Goal: Transaction & Acquisition: Book appointment/travel/reservation

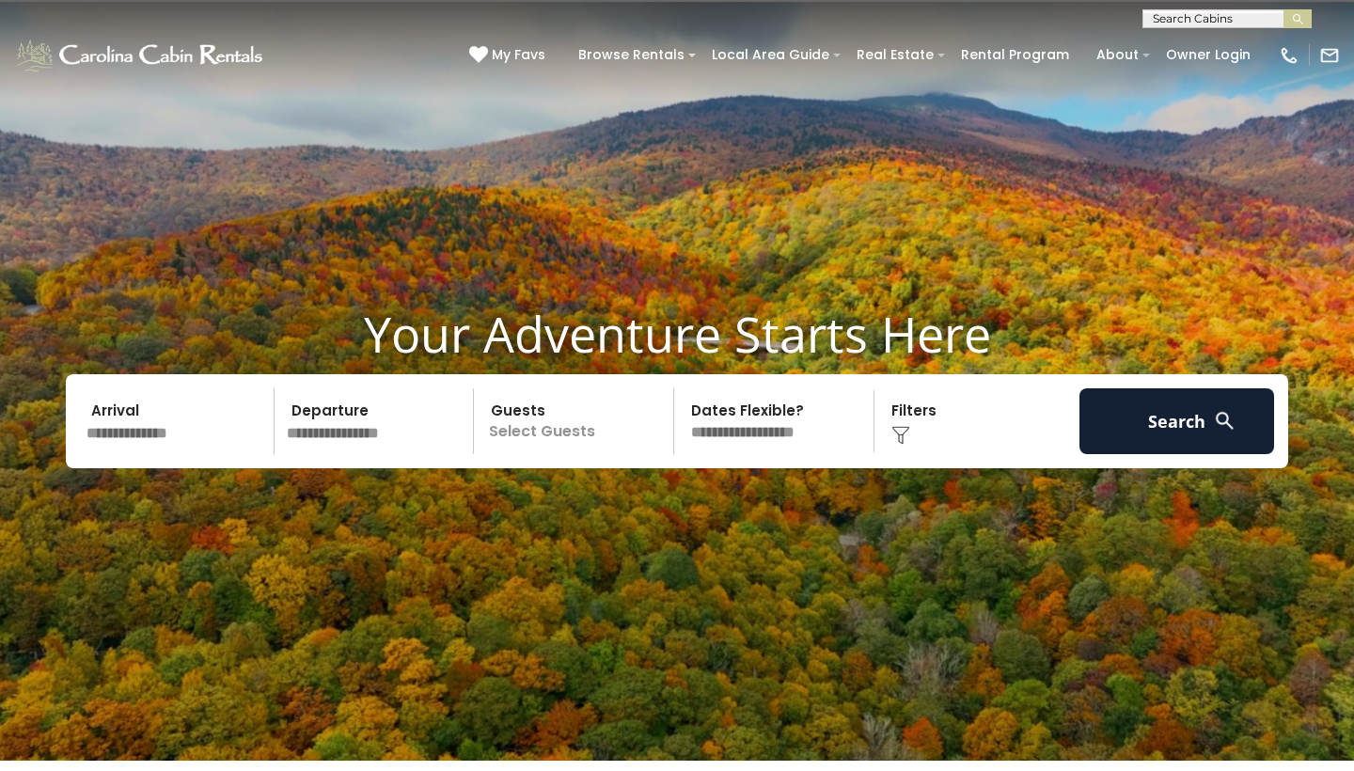
click at [168, 400] on input "text" at bounding box center [177, 421] width 195 height 66
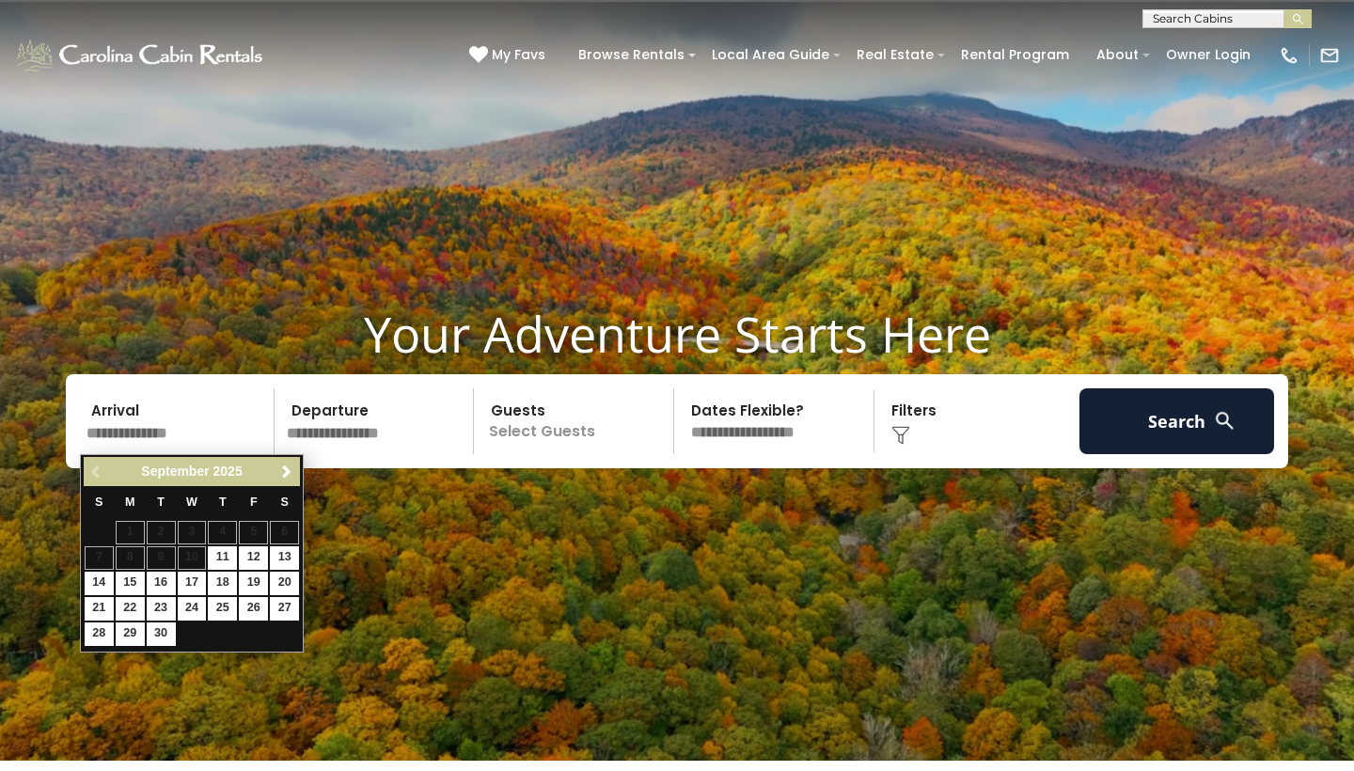
click at [285, 459] on div "Previous Next [DATE]" at bounding box center [192, 471] width 216 height 29
click at [285, 465] on span "Next" at bounding box center [286, 471] width 15 height 15
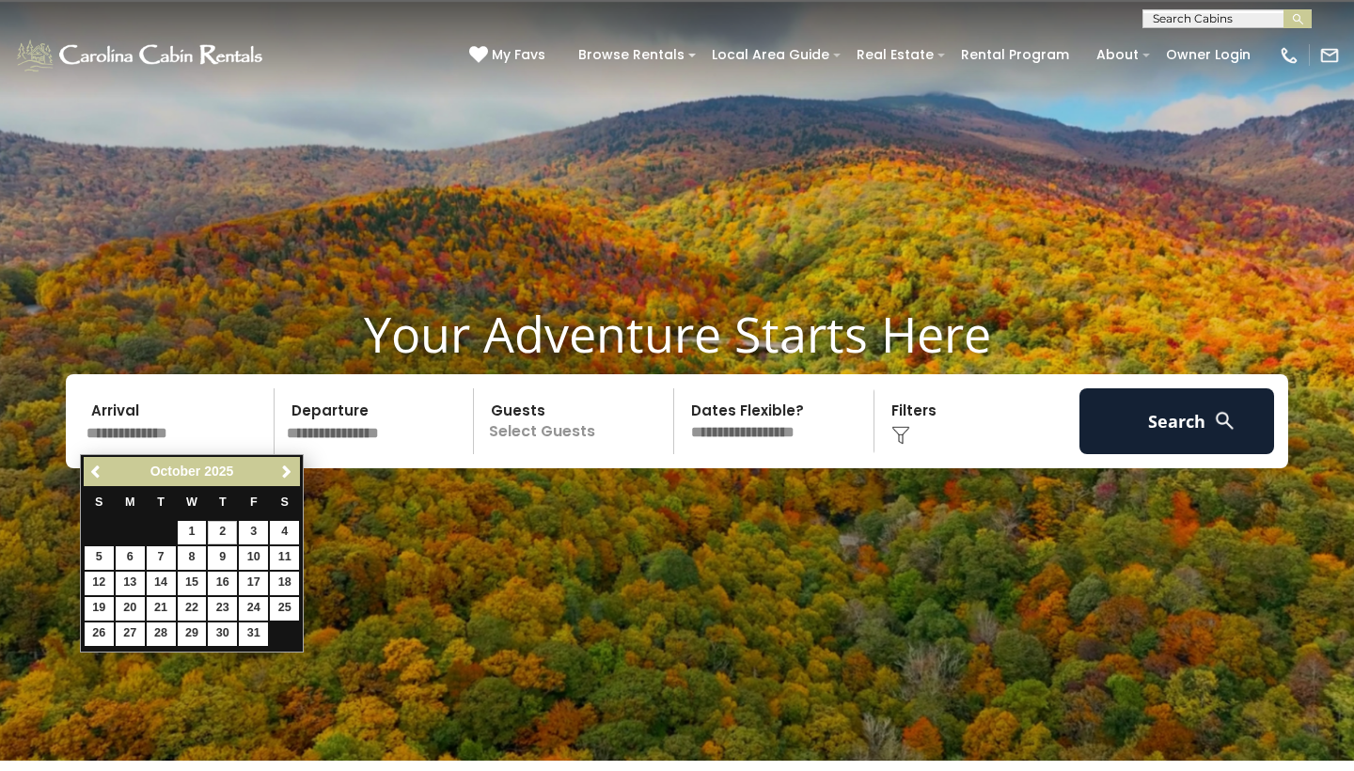
click at [226, 558] on link "9" at bounding box center [222, 558] width 29 height 24
type input "*******"
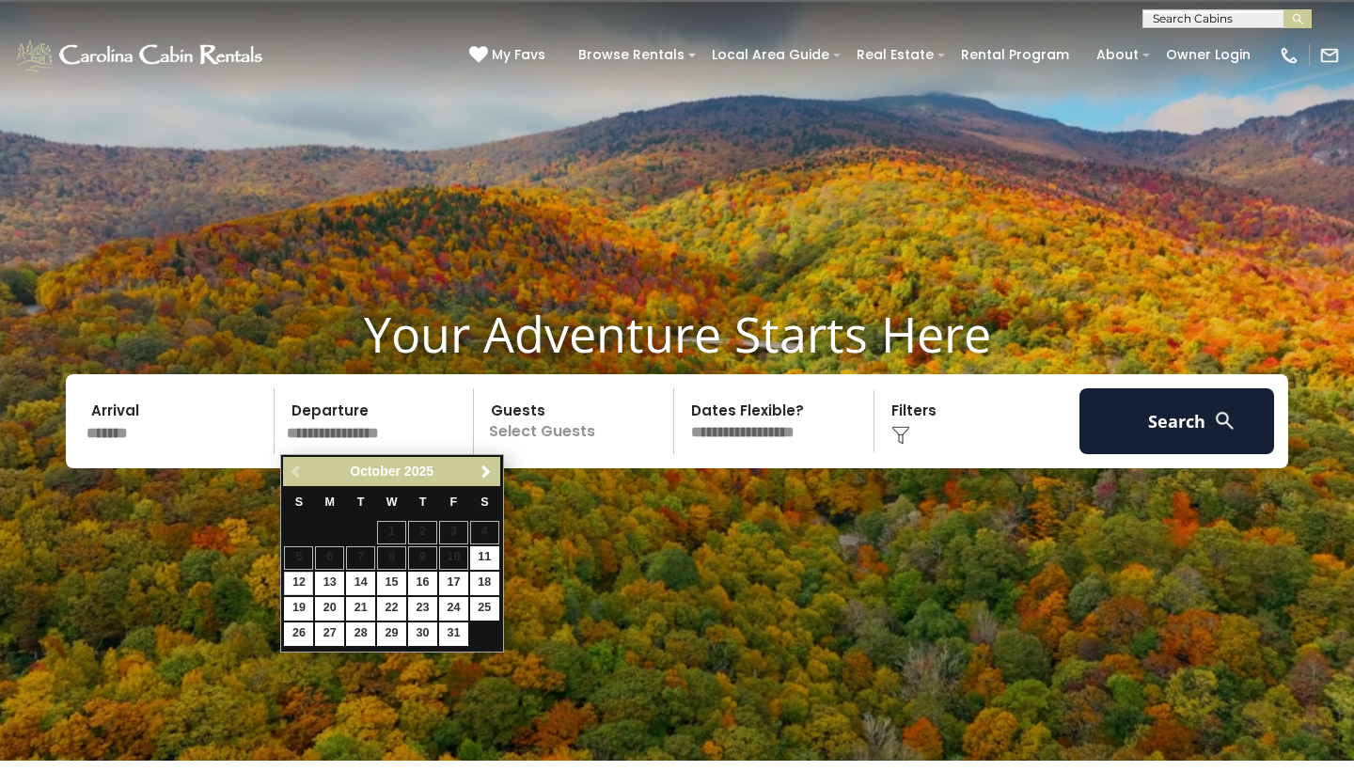
click at [295, 587] on link "12" at bounding box center [298, 584] width 29 height 24
type input "********"
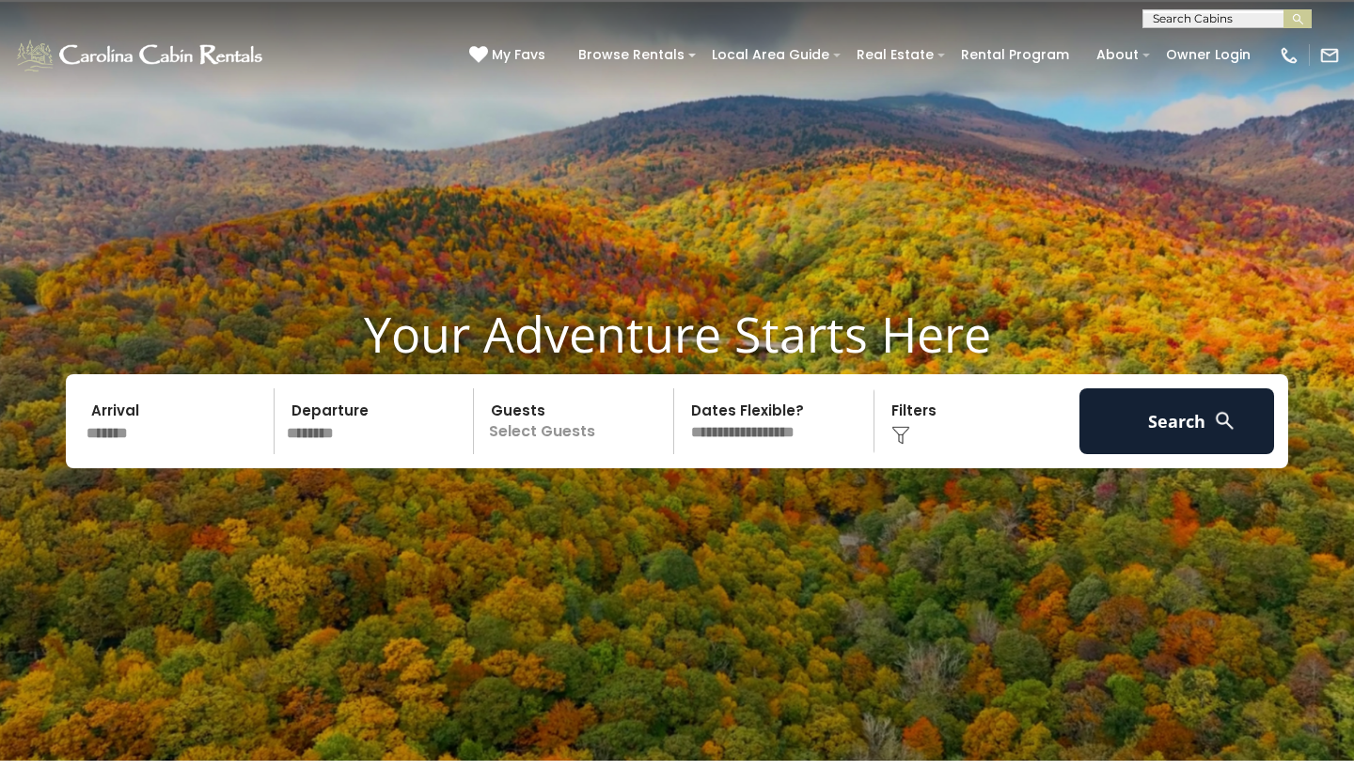
click at [548, 429] on p "Select Guests" at bounding box center [577, 421] width 194 height 66
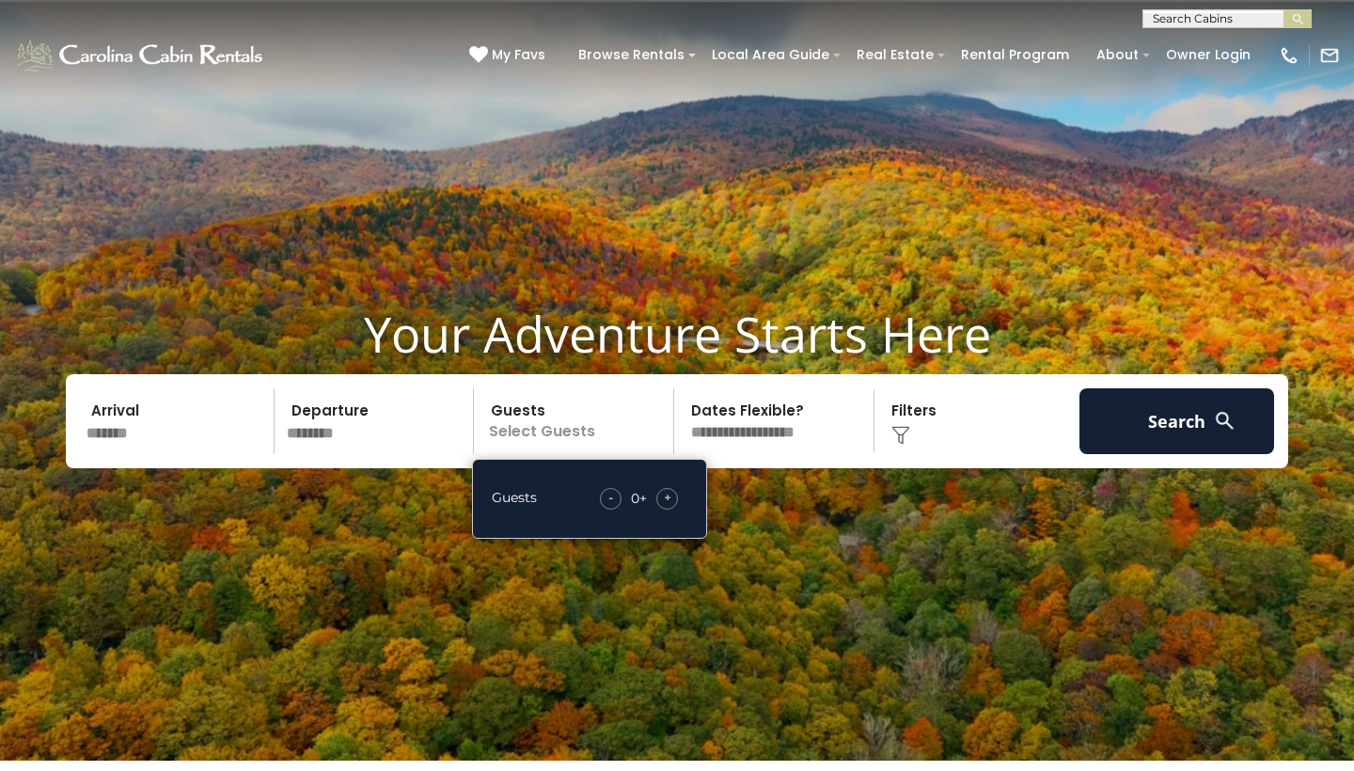
click at [662, 485] on div "Guests - 0 + +" at bounding box center [589, 499] width 235 height 80
click at [662, 491] on div "+" at bounding box center [667, 499] width 22 height 22
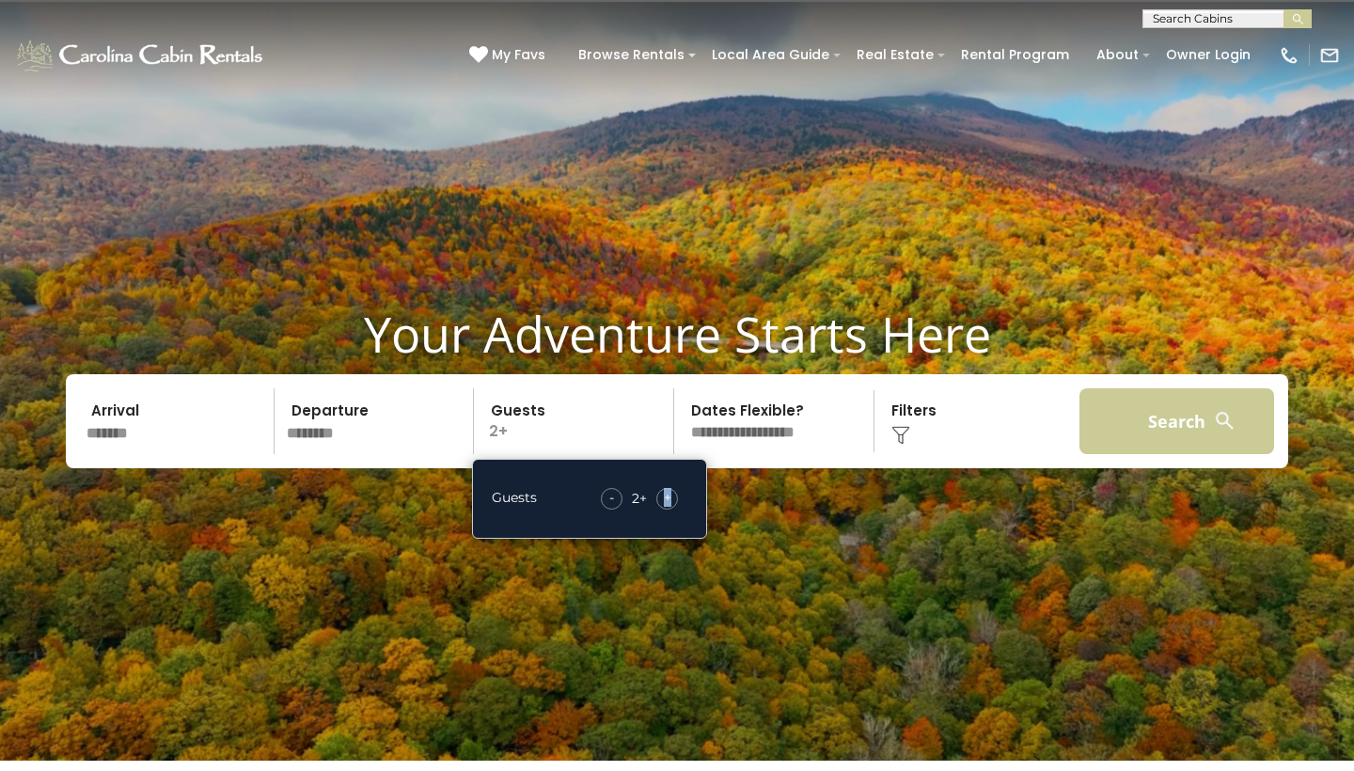
click at [1136, 410] on button "Search" at bounding box center [1176, 421] width 195 height 66
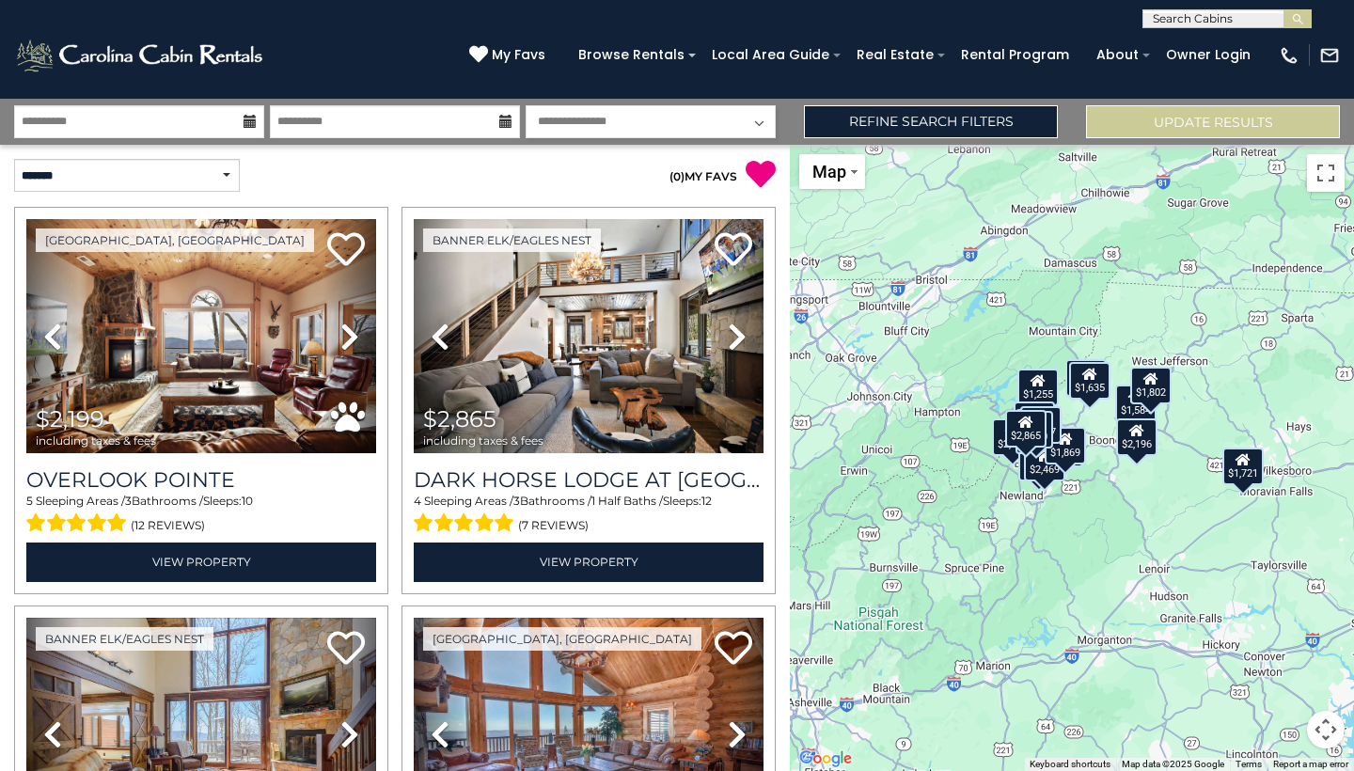
click at [1033, 522] on div "$2,199 $2,865 $3,933 $2,382 $5,766 $2,165 $2,733 $1,721 $2,182 $1,876 $1,319 $1…" at bounding box center [1072, 458] width 564 height 626
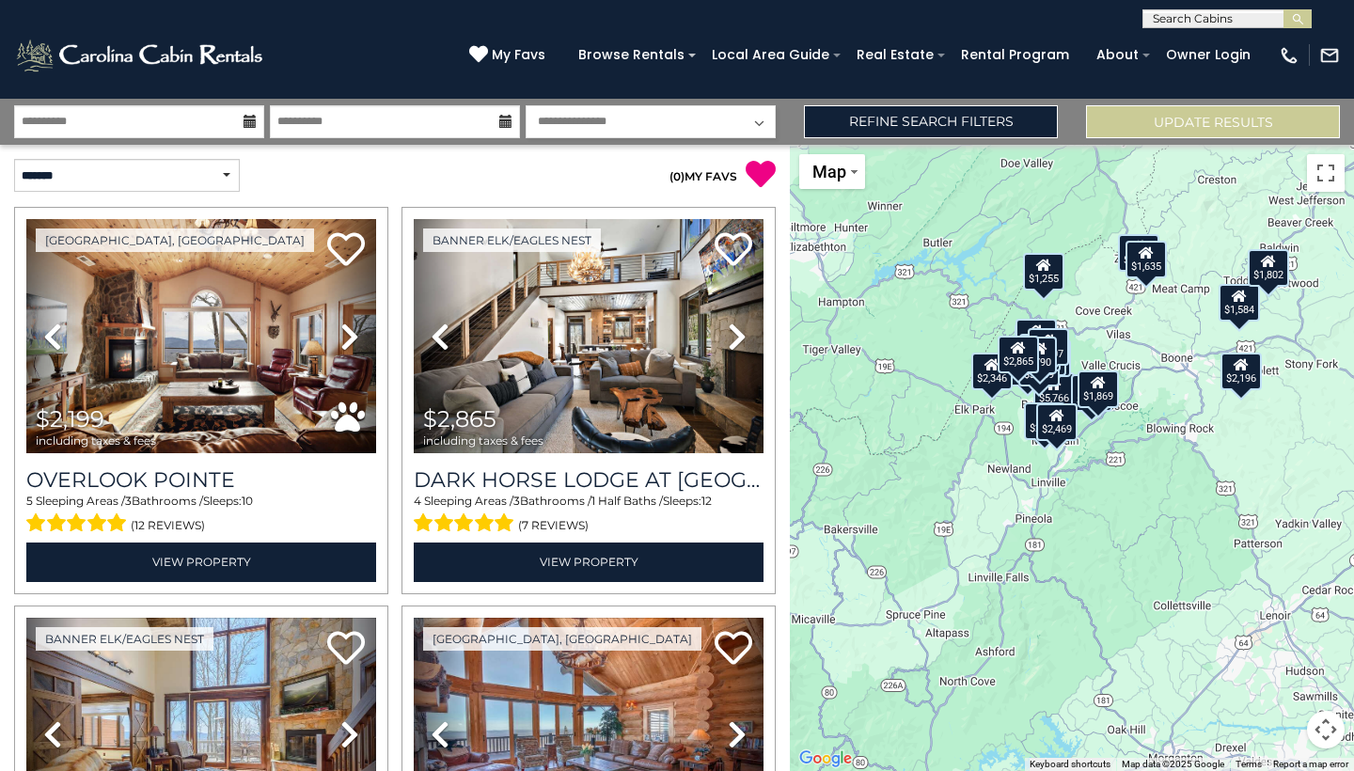
click at [1047, 502] on div "$2,199 $2,865 $3,933 $2,382 $5,766 $2,165 $2,733 $1,721 $2,182 $1,876 $1,319 $1…" at bounding box center [1072, 458] width 564 height 626
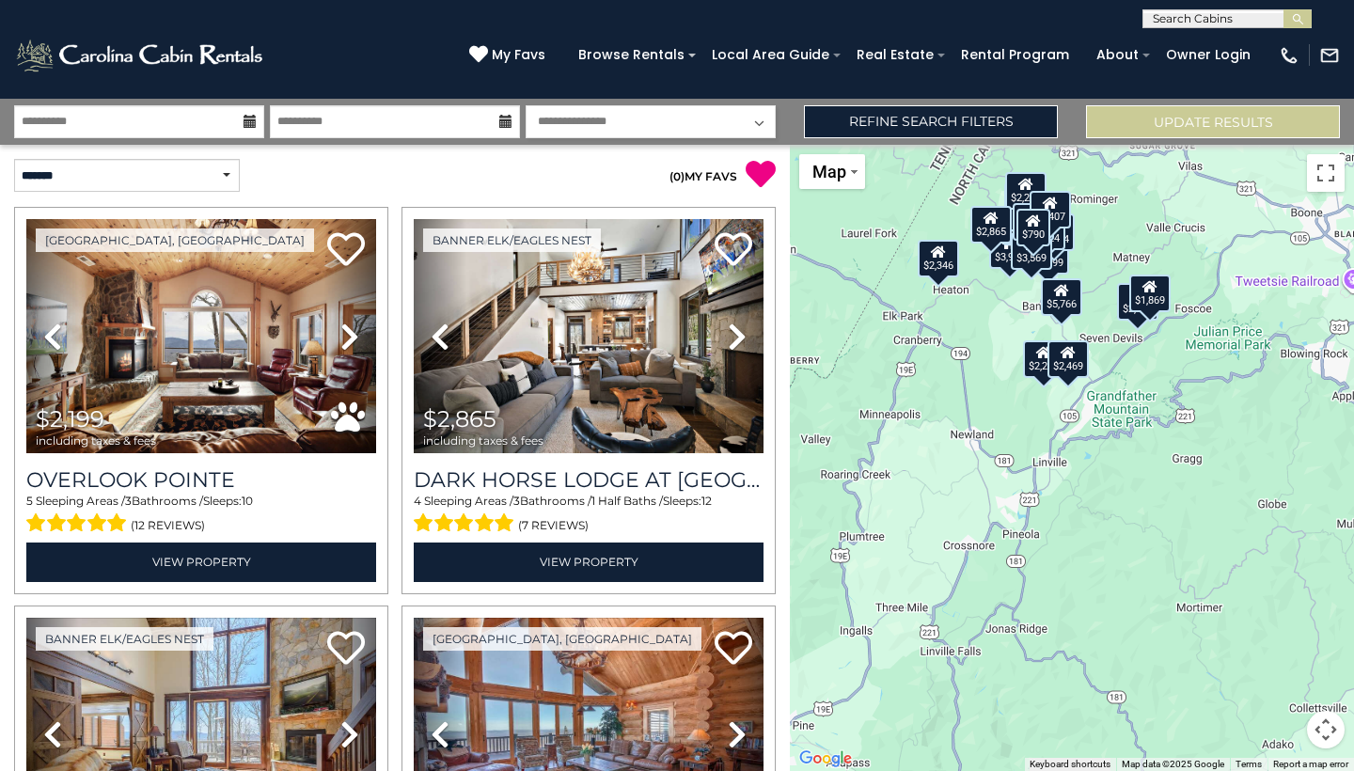
click at [1126, 351] on div "$2,199 $2,865 $3,933 $2,382 $5,766 $2,165 $2,733 $1,721 $2,182 $1,876 $1,319 $1…" at bounding box center [1072, 458] width 564 height 626
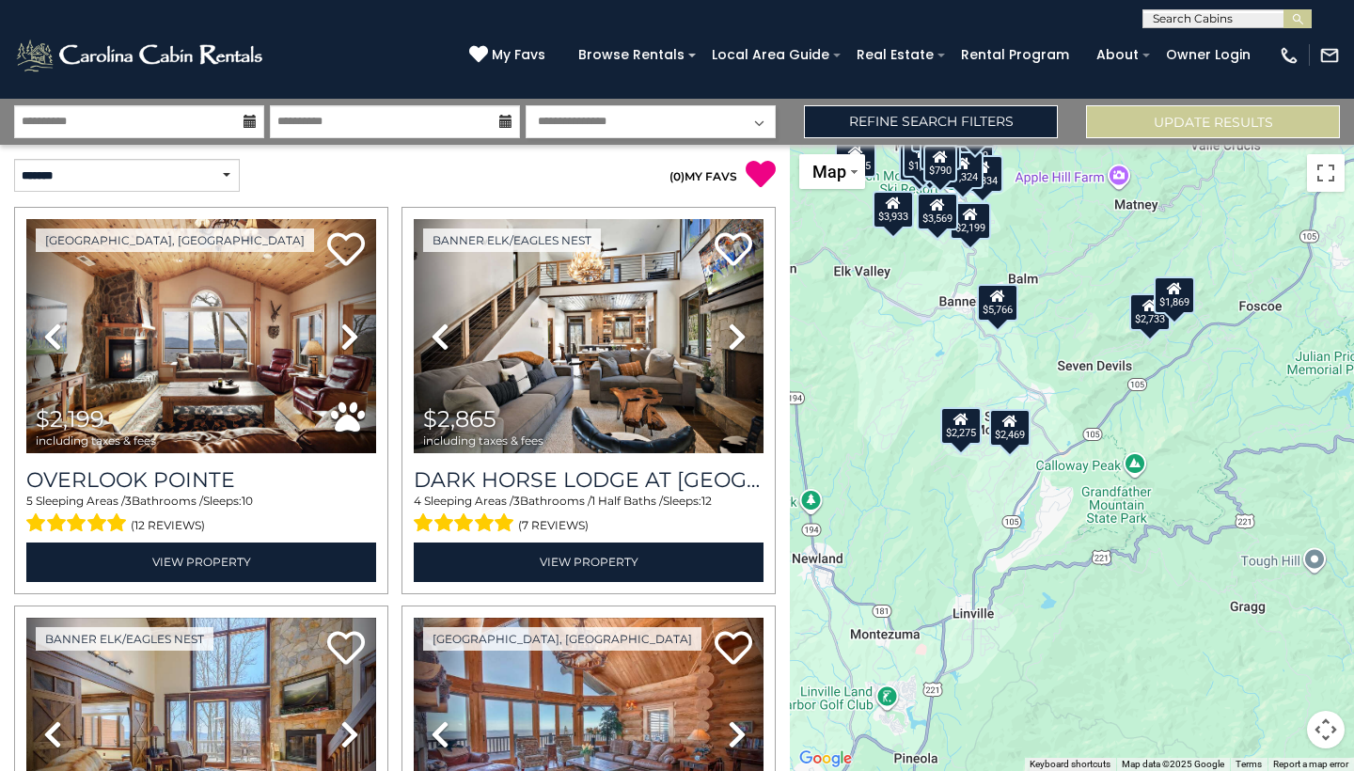
drag, startPoint x: 1131, startPoint y: 346, endPoint x: 1131, endPoint y: 401, distance: 54.5
click at [1131, 401] on div "$2,199 $2,865 $3,933 $2,382 $5,766 $2,165 $2,733 $1,721 $2,182 $1,876 $1,319 $1…" at bounding box center [1072, 458] width 564 height 626
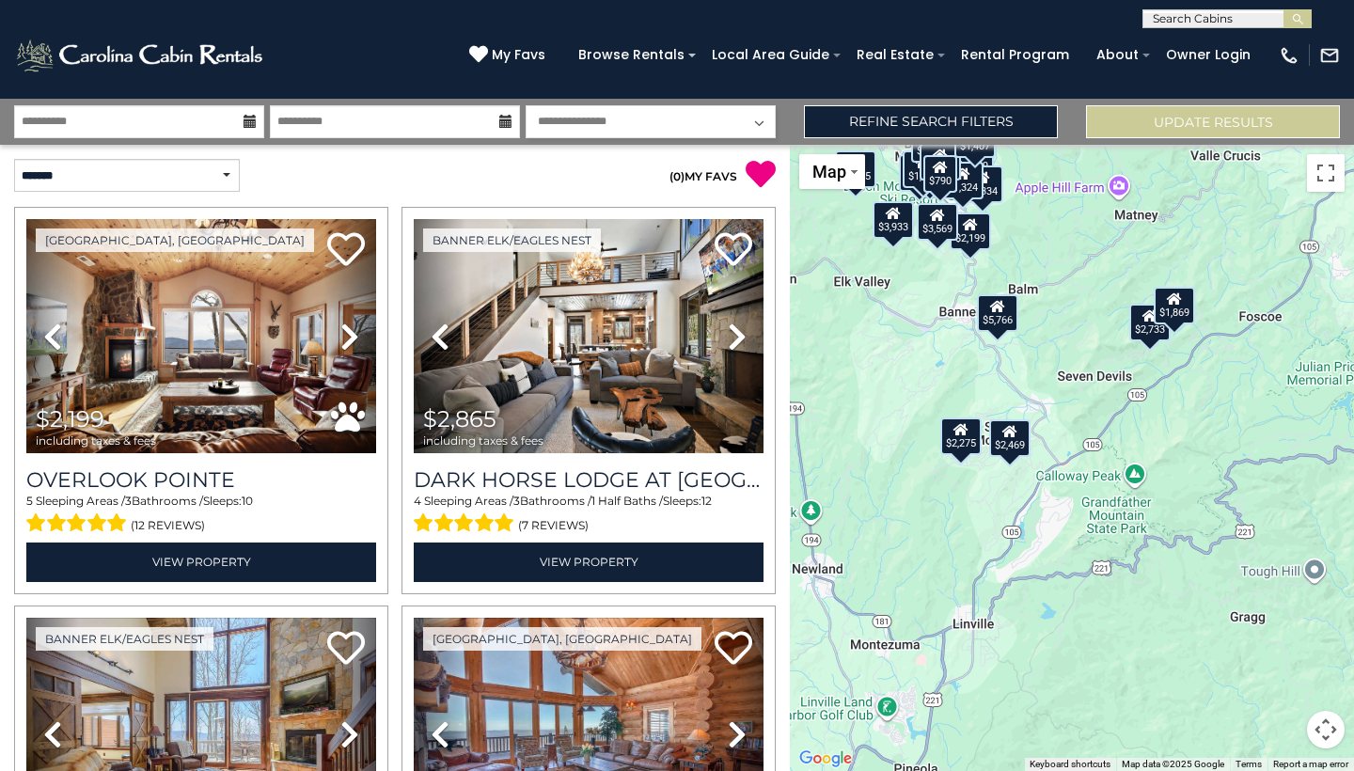
click at [953, 188] on div "$790" at bounding box center [940, 174] width 34 height 38
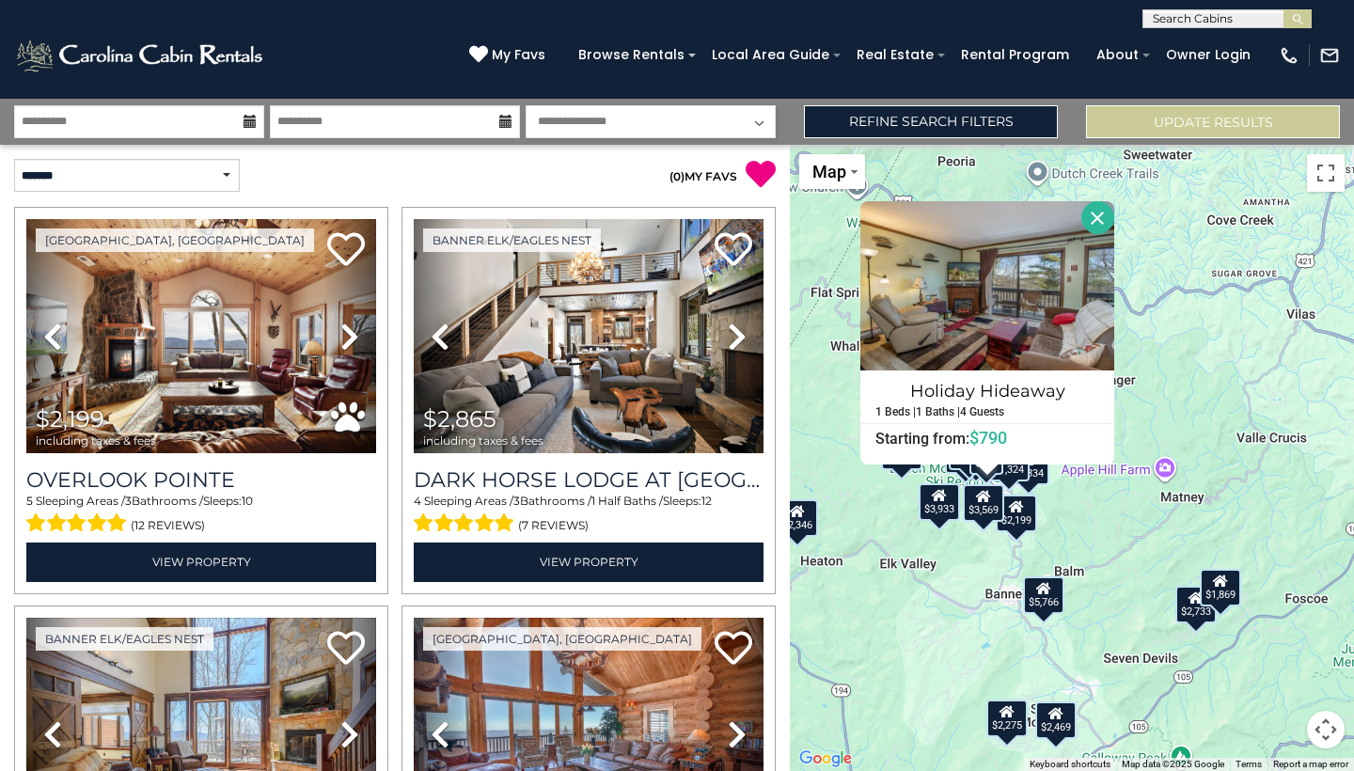
click at [1227, 397] on div "$2,199 $2,865 $3,933 $2,382 $5,766 $2,165 $2,733 $1,721 $2,182 $1,876 $1,319 $1…" at bounding box center [1072, 458] width 564 height 626
click at [1114, 229] on button "Close" at bounding box center [1097, 217] width 33 height 33
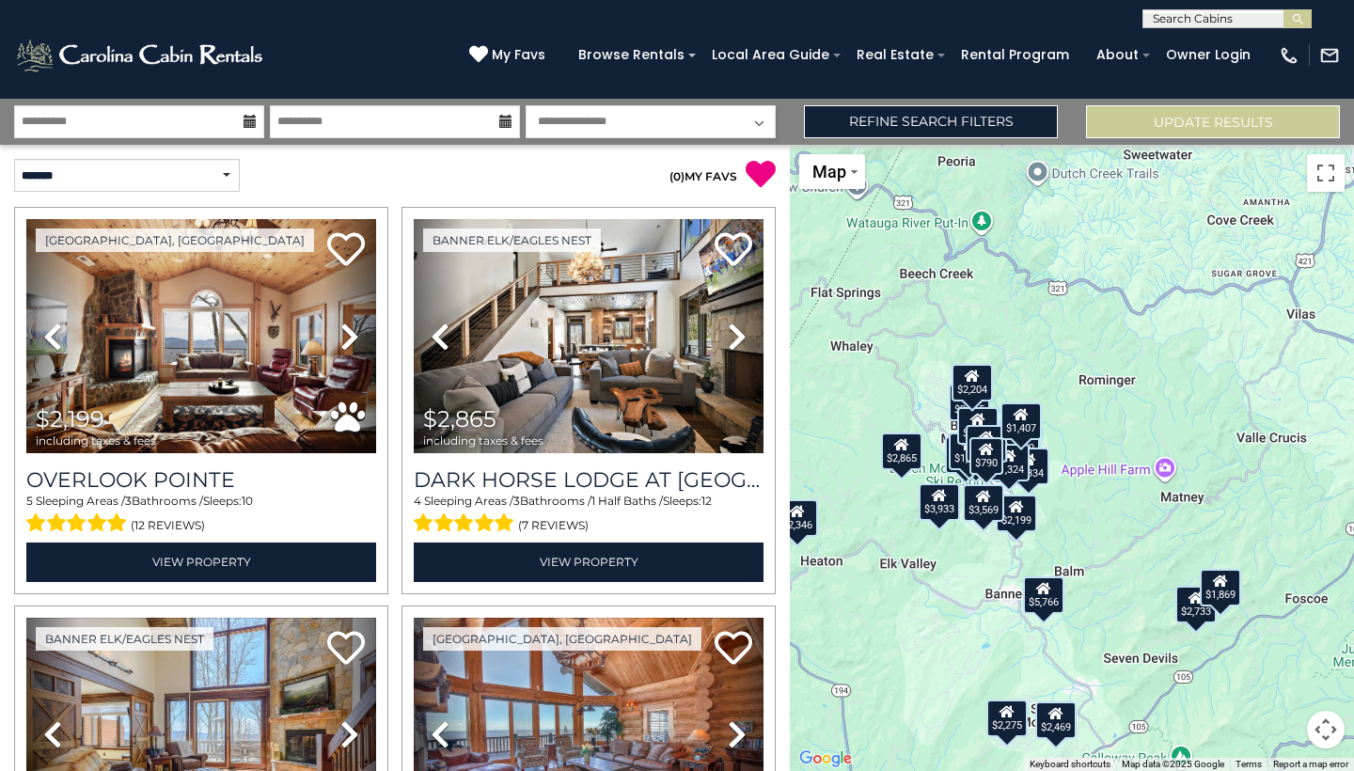
click at [1049, 450] on div "$1,334" at bounding box center [1028, 467] width 41 height 38
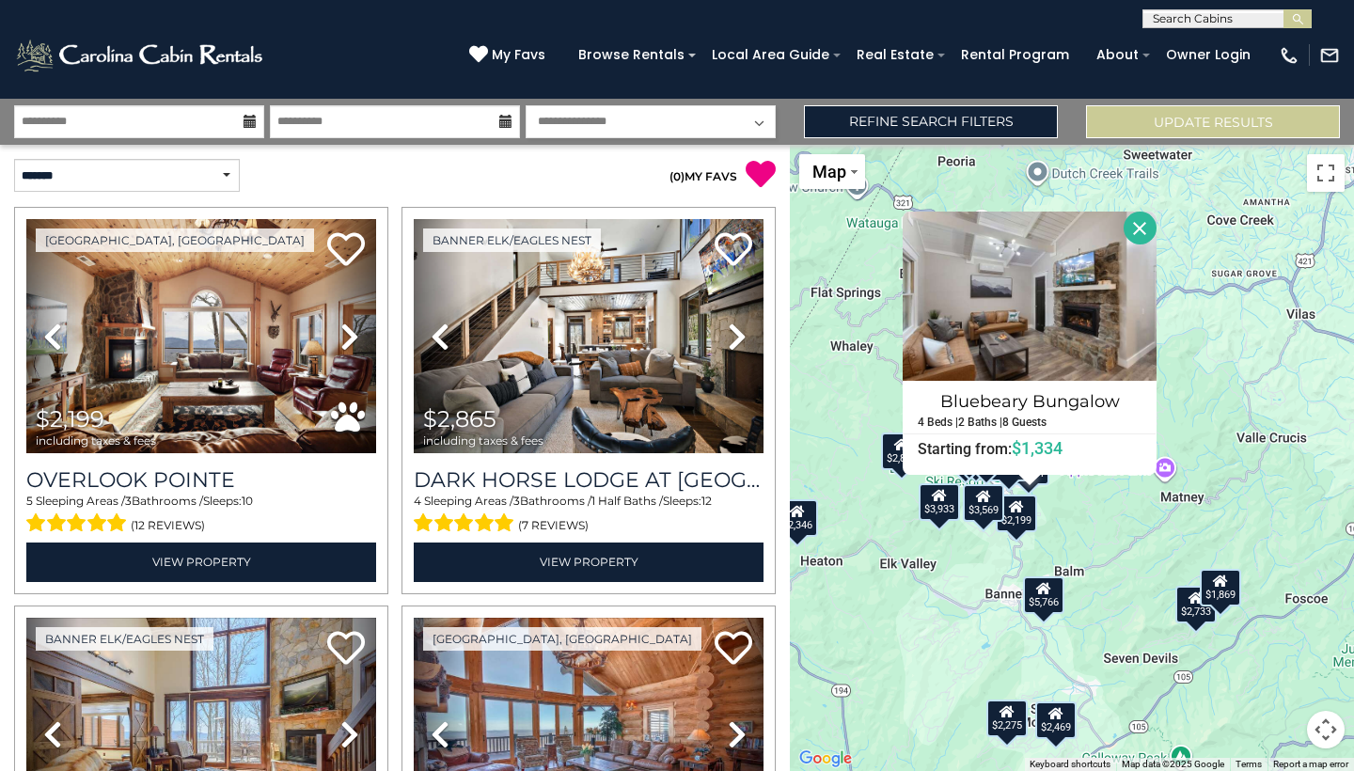
click at [1050, 450] on span "$1,334" at bounding box center [1037, 448] width 51 height 20
click at [163, 128] on input "**********" at bounding box center [139, 121] width 250 height 33
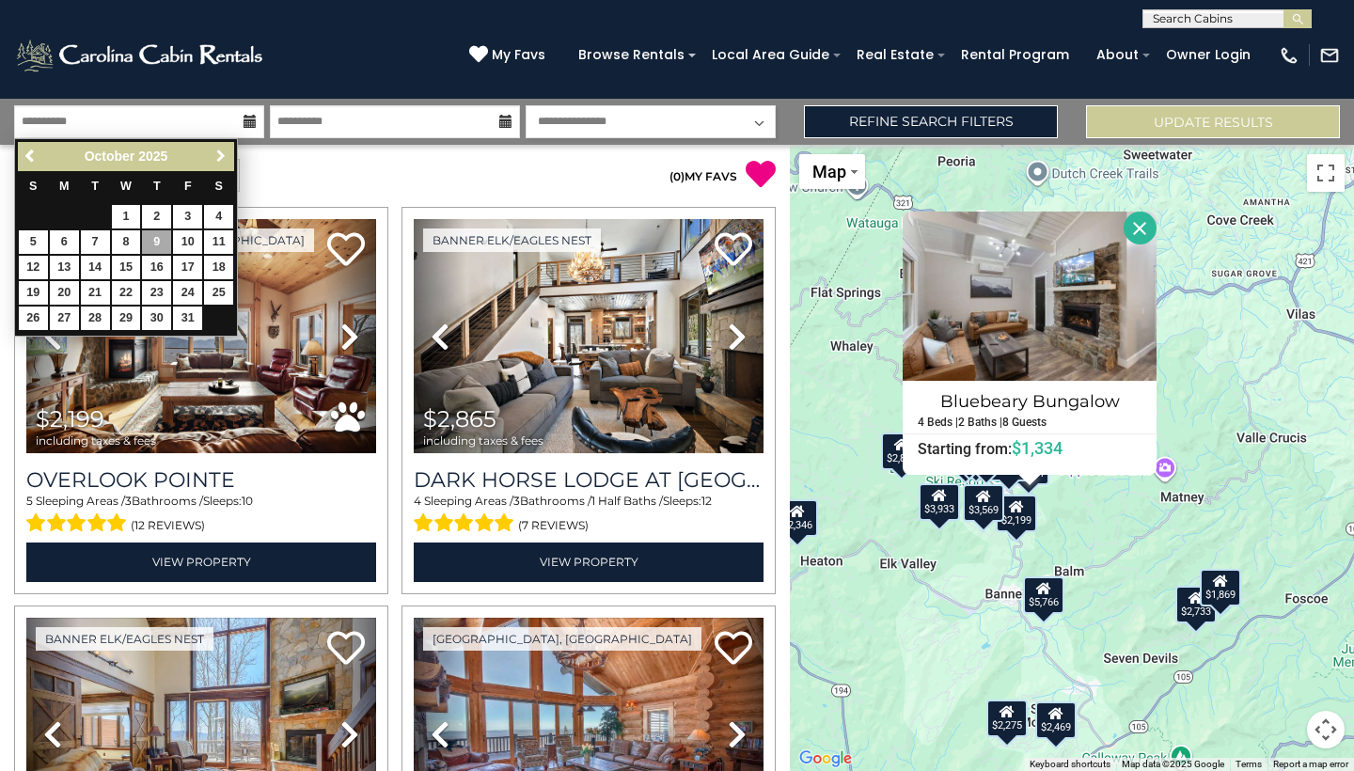
click at [215, 165] on link "Next" at bounding box center [221, 157] width 24 height 24
click at [135, 291] on link "21" at bounding box center [126, 293] width 29 height 24
type input "*******"
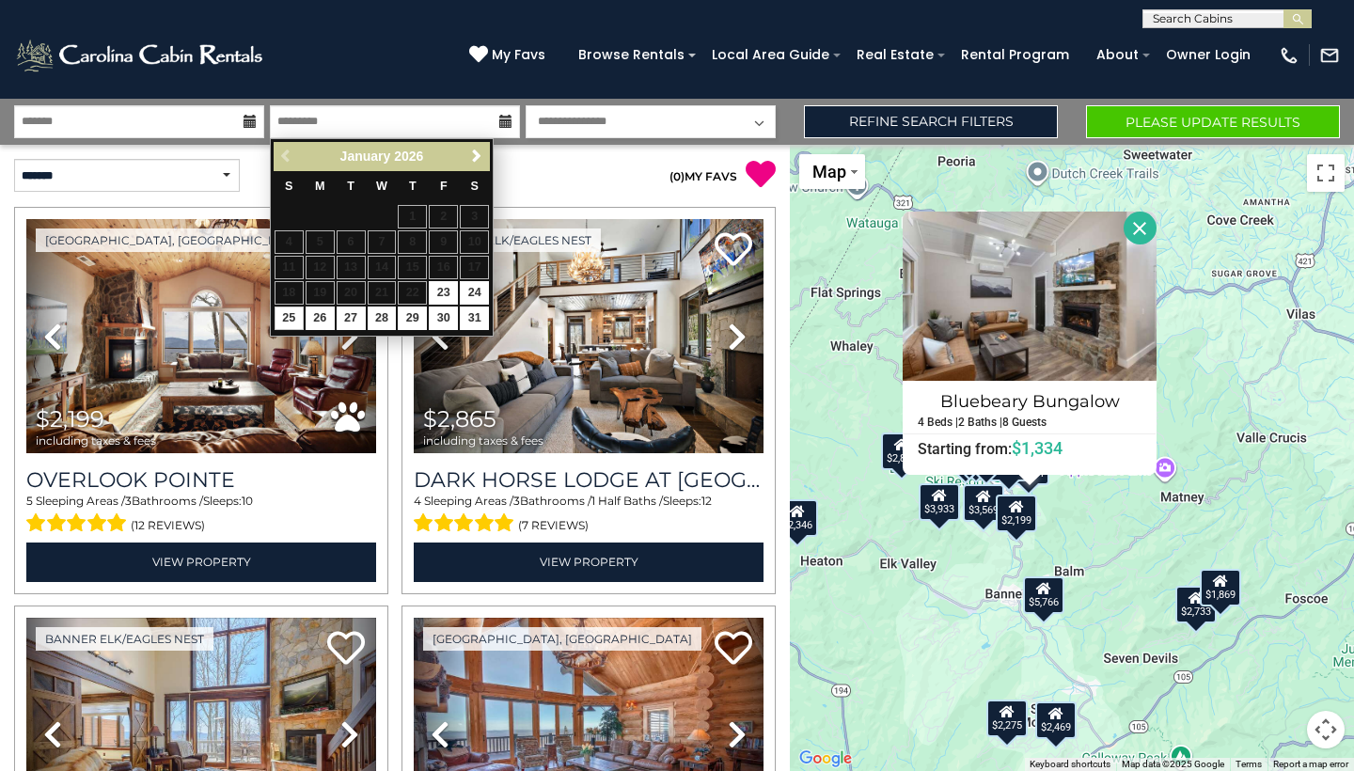
click at [284, 315] on link "25" at bounding box center [289, 319] width 29 height 24
type input "*******"
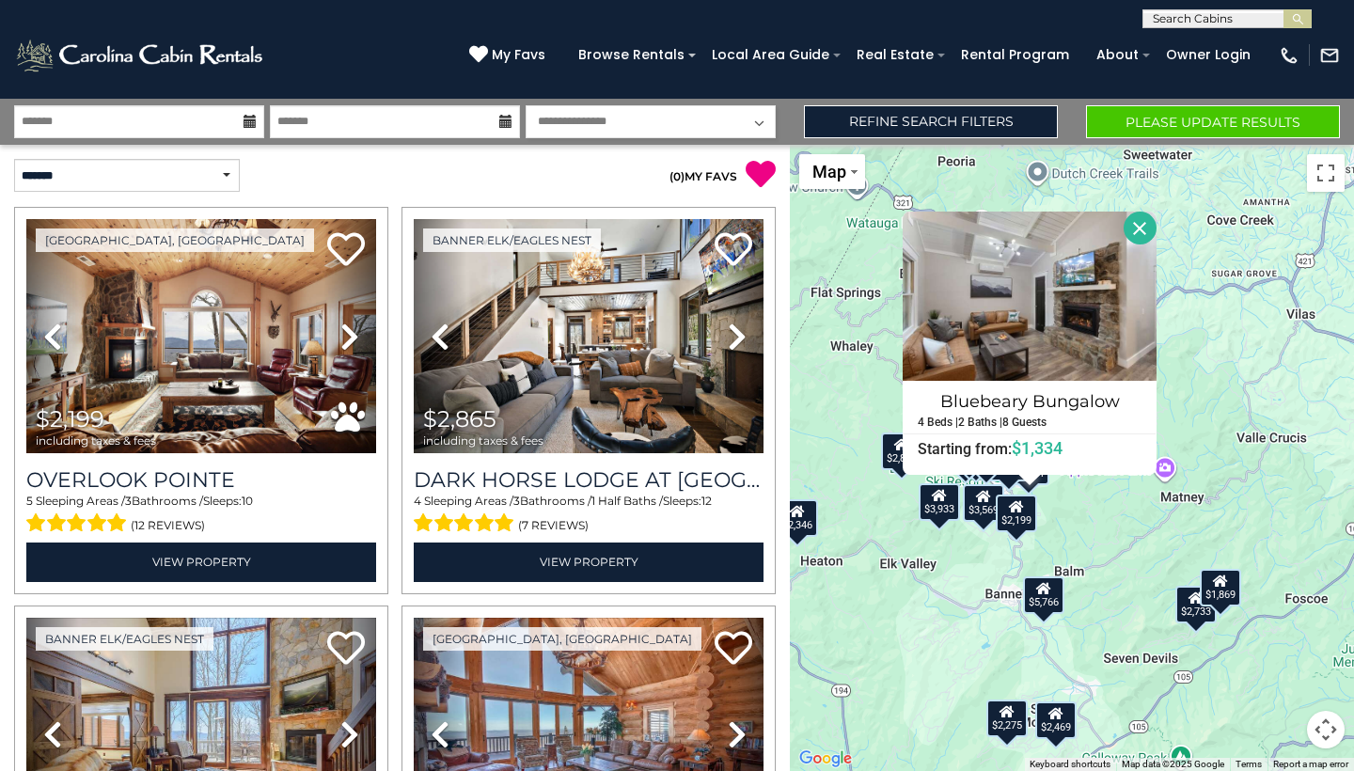
select select "*"
select select
click at [874, 130] on link "Refine Search Filters" at bounding box center [931, 121] width 254 height 33
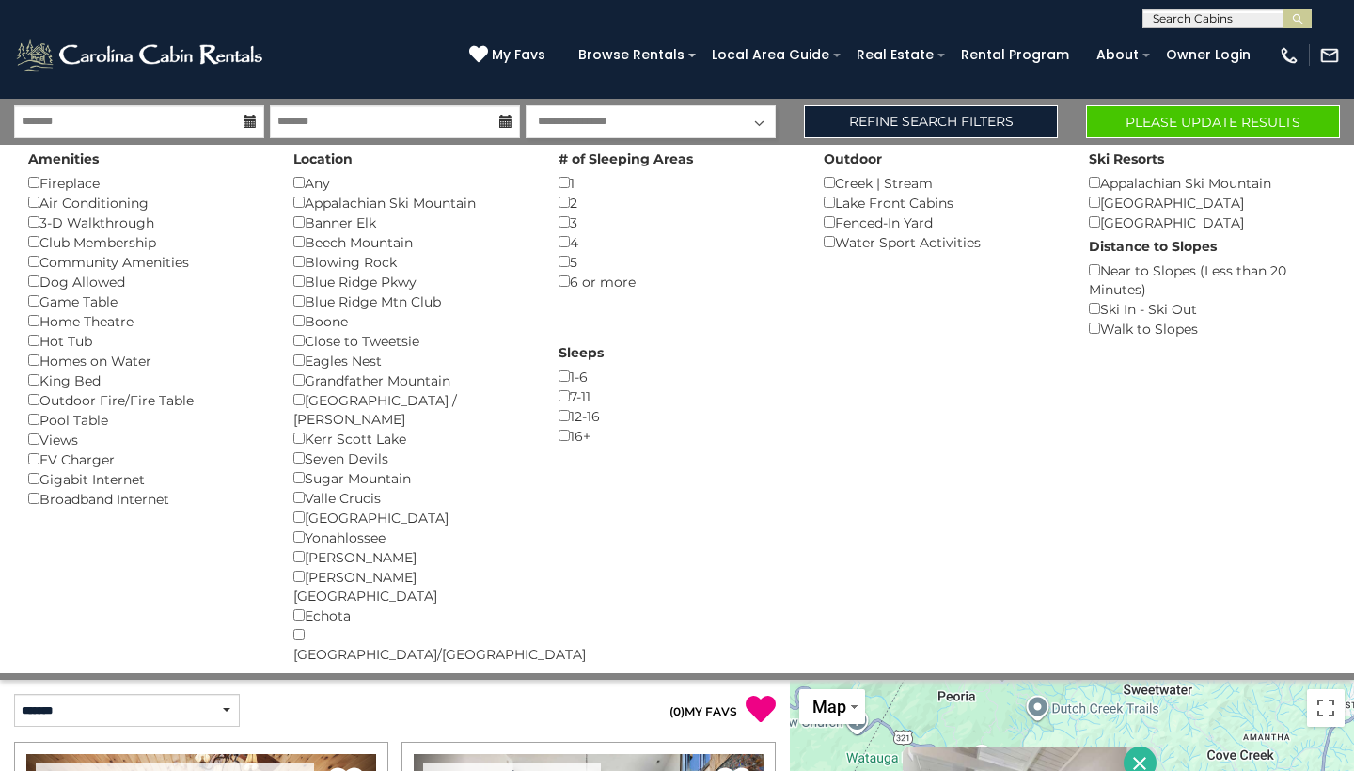
click at [1188, 130] on button "Please Update Results" at bounding box center [1213, 121] width 254 height 33
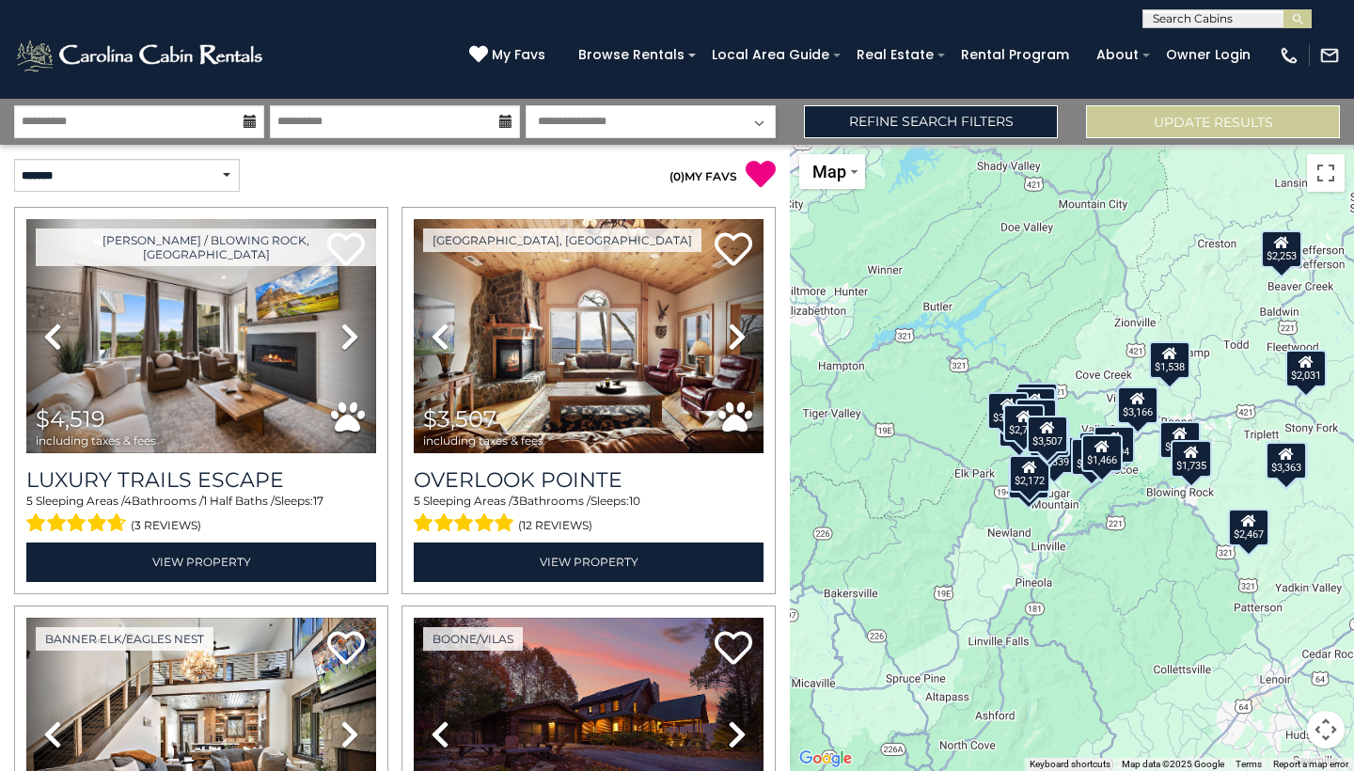
click at [1154, 523] on div "$4,519 $3,507 $2,743 $3,166 $3,363 $6,089 $2,324 $4,748 $2,856 $3,708 $7,339 $3…" at bounding box center [1072, 458] width 564 height 626
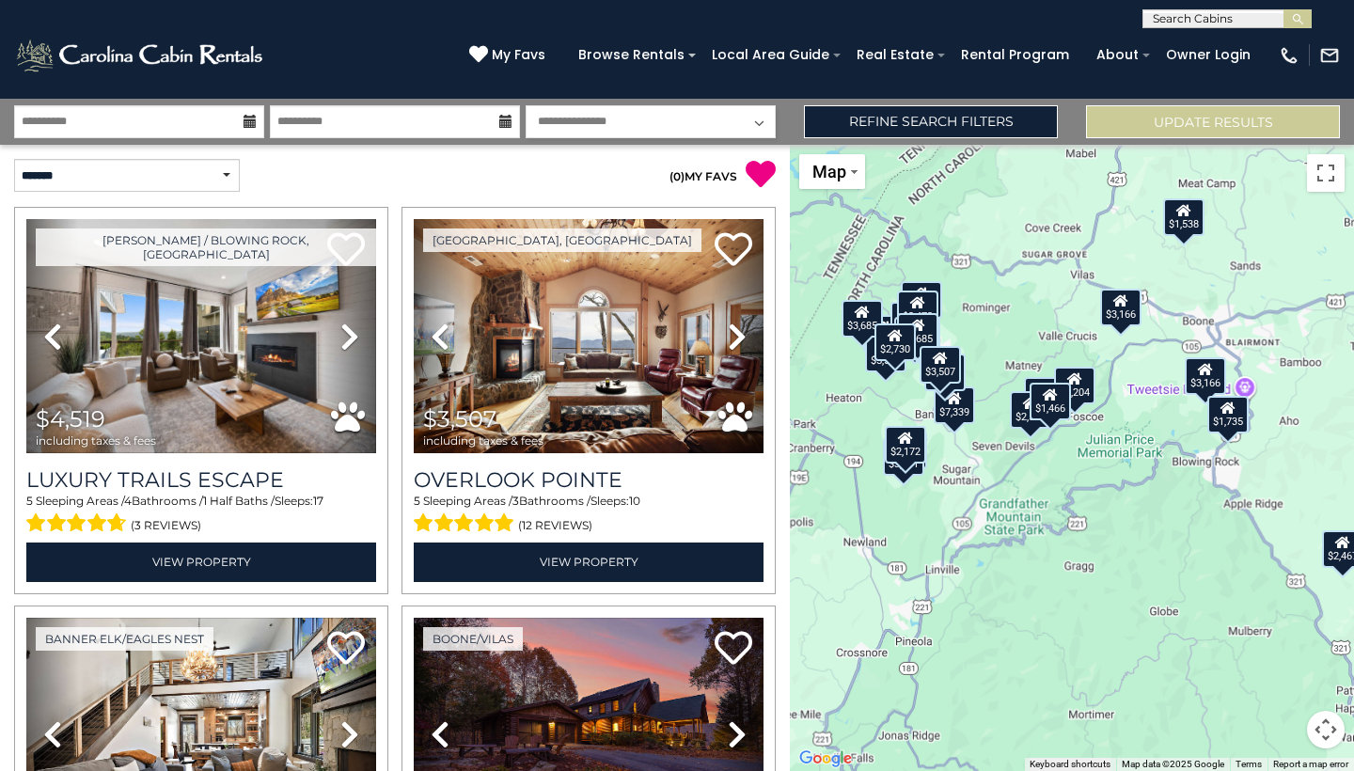
click at [1015, 488] on div "$4,519 $3,507 $2,743 $3,166 $3,363 $6,089 $2,324 $4,748 $2,856 $3,708 $7,339 $3…" at bounding box center [1072, 458] width 564 height 626
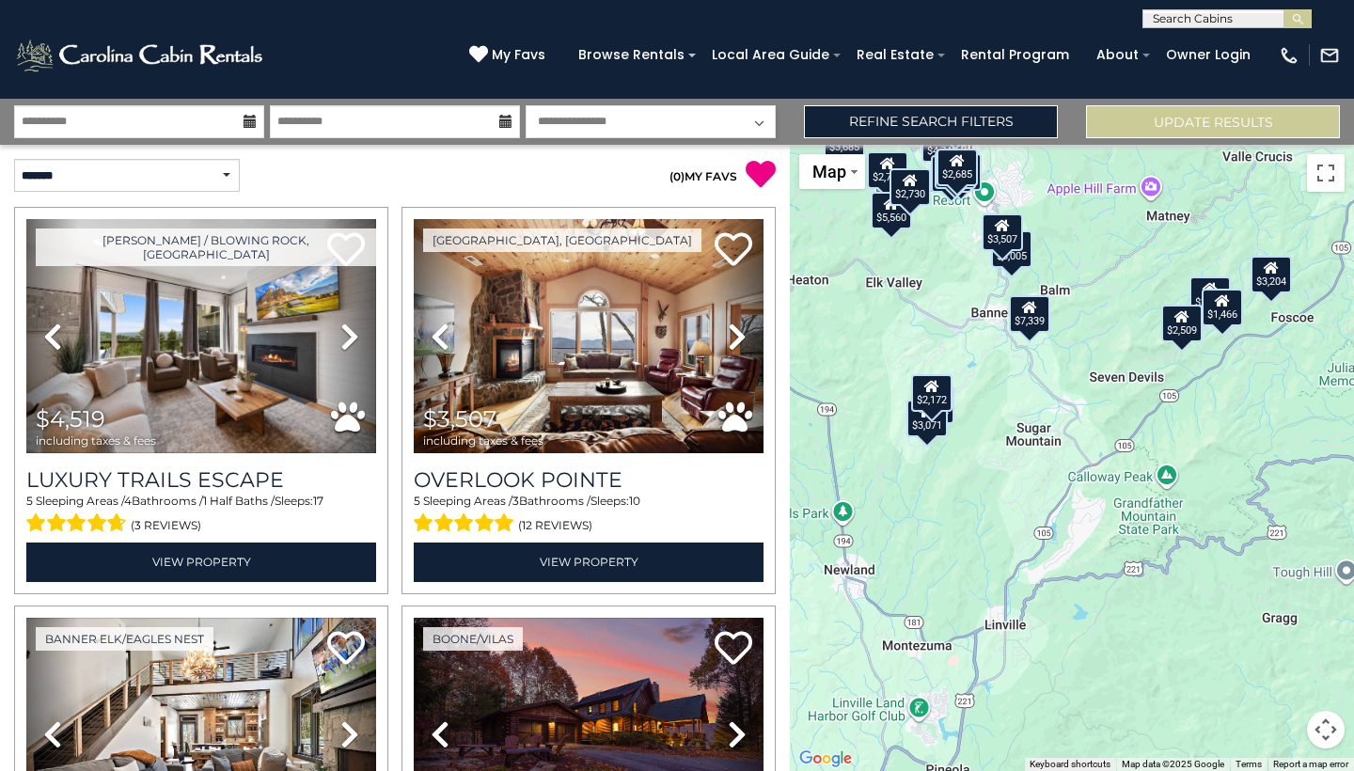
drag, startPoint x: 911, startPoint y: 464, endPoint x: 1048, endPoint y: 439, distance: 139.6
click at [1048, 439] on div "$4,519 $3,507 $2,743 $3,166 $3,363 $6,089 $2,324 $4,748 $2,856 $3,708 $7,339 $3…" at bounding box center [1072, 458] width 564 height 626
click at [917, 407] on div "$2,172" at bounding box center [931, 393] width 41 height 38
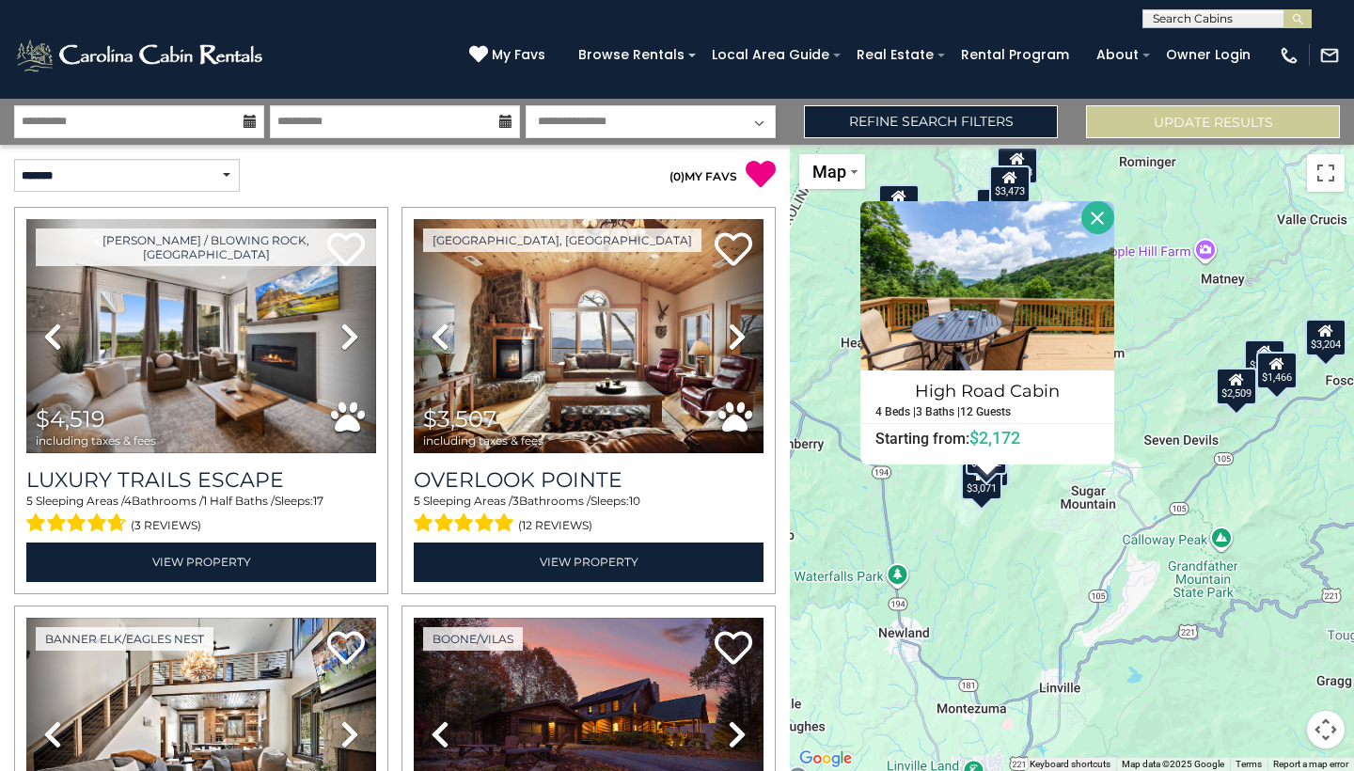
click at [985, 495] on div "$3,071" at bounding box center [981, 482] width 41 height 38
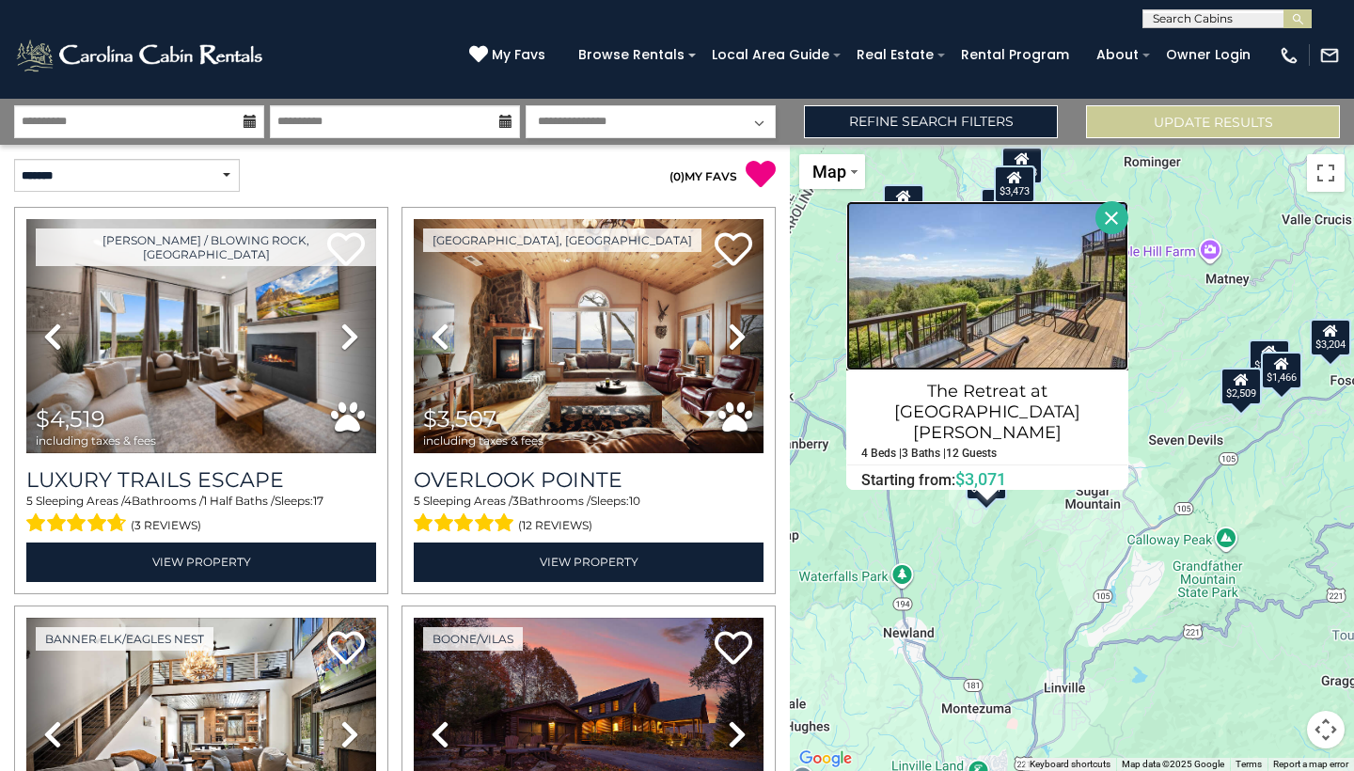
click at [1114, 337] on img at bounding box center [987, 285] width 282 height 169
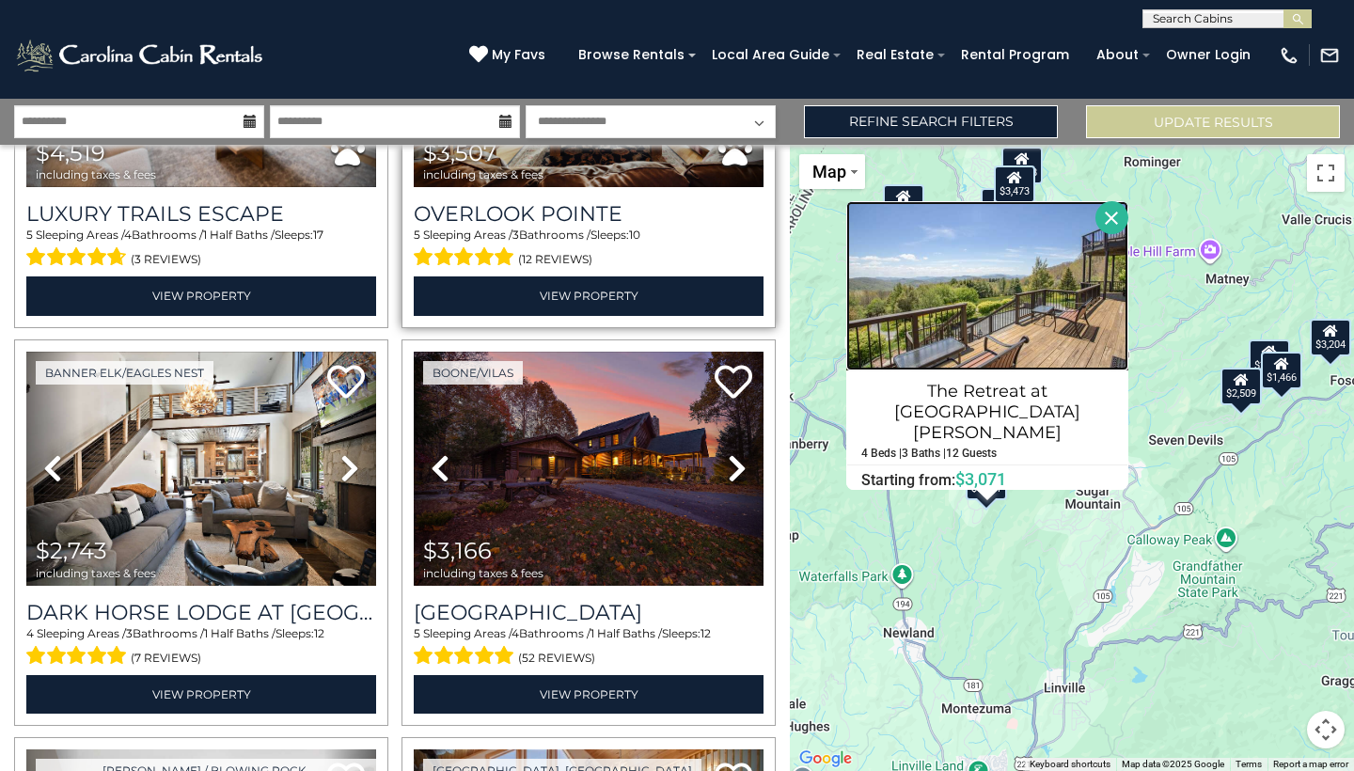
scroll to position [361, 0]
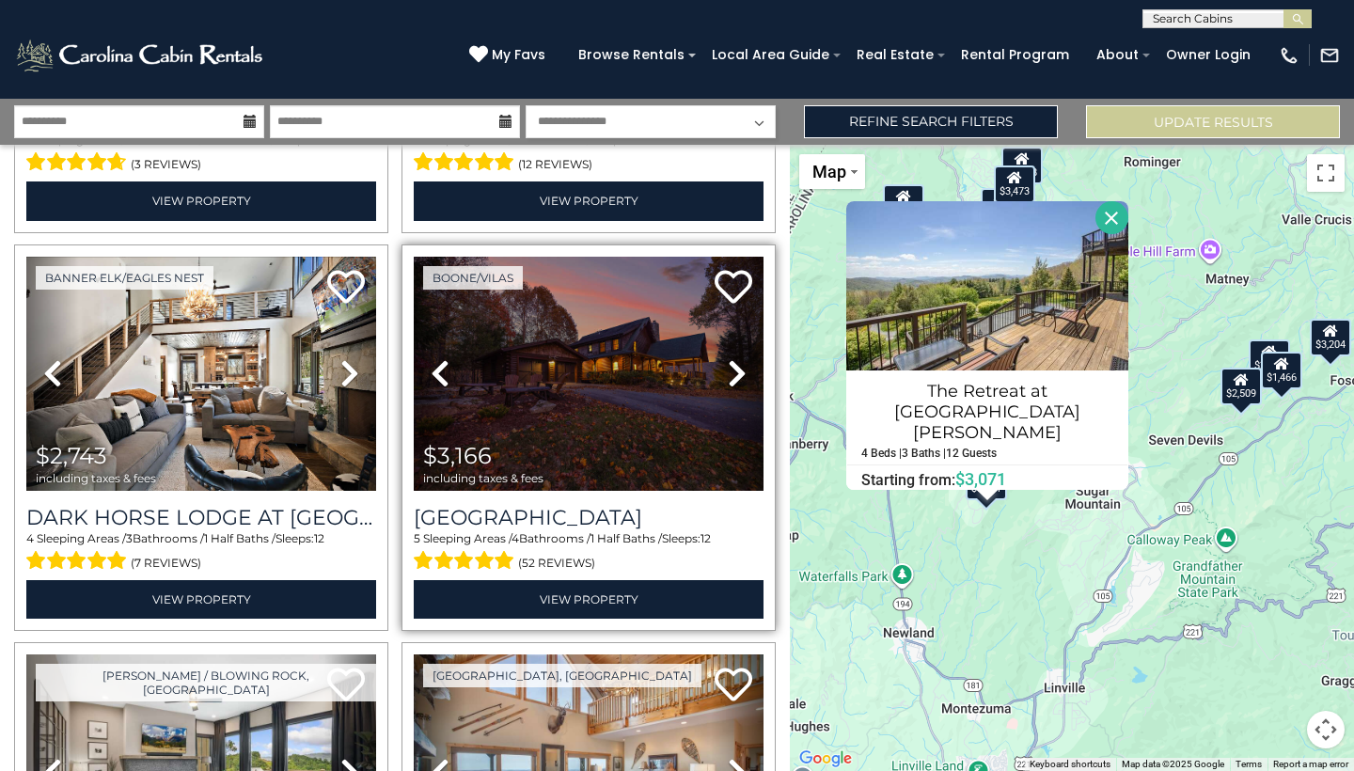
click at [730, 372] on icon at bounding box center [737, 373] width 19 height 30
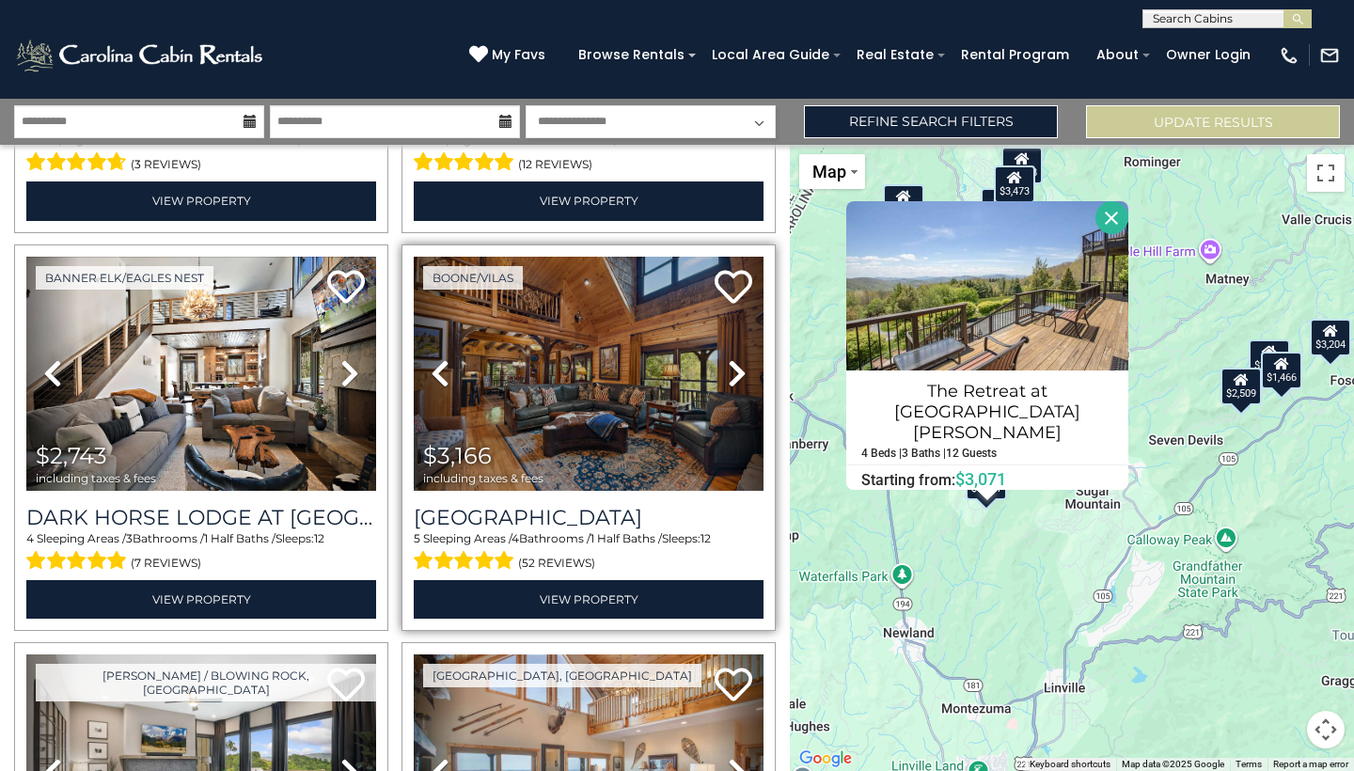
click at [730, 372] on icon at bounding box center [737, 373] width 19 height 30
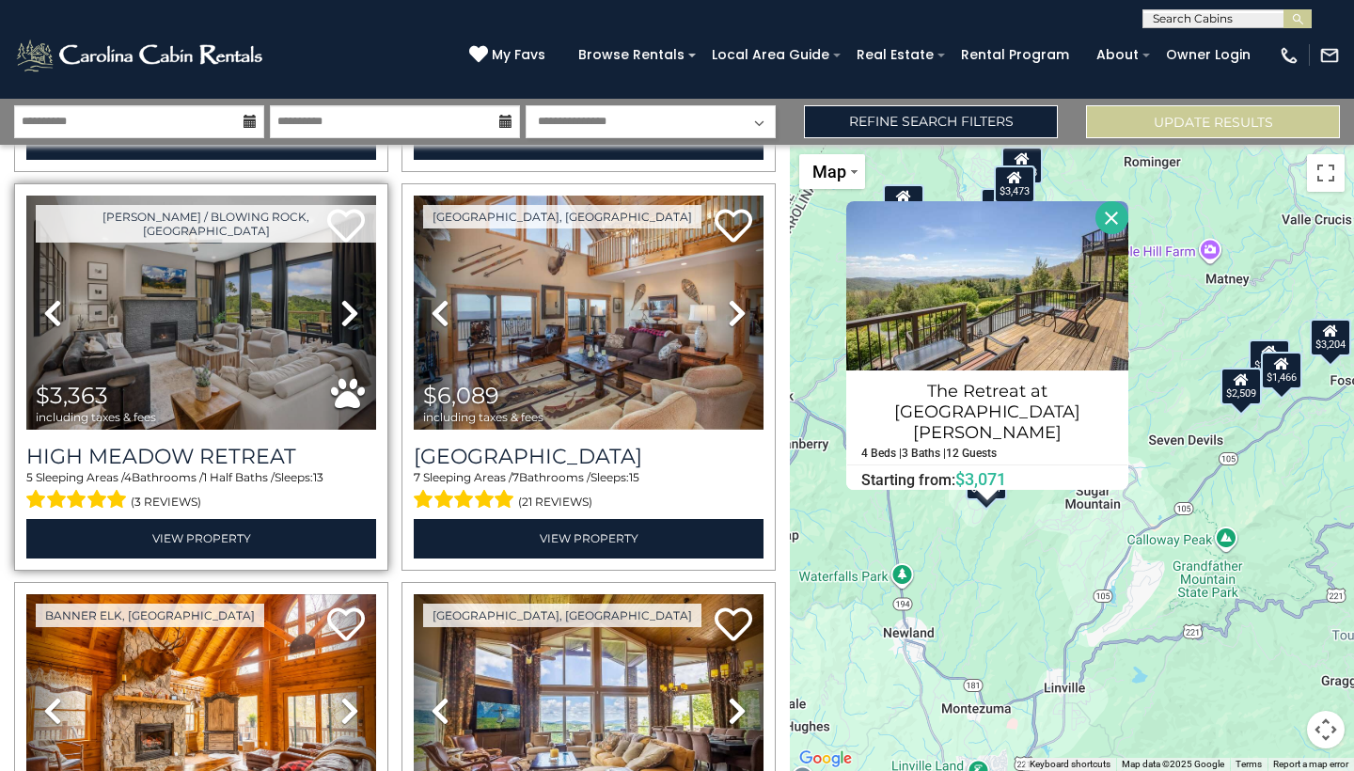
scroll to position [822, 0]
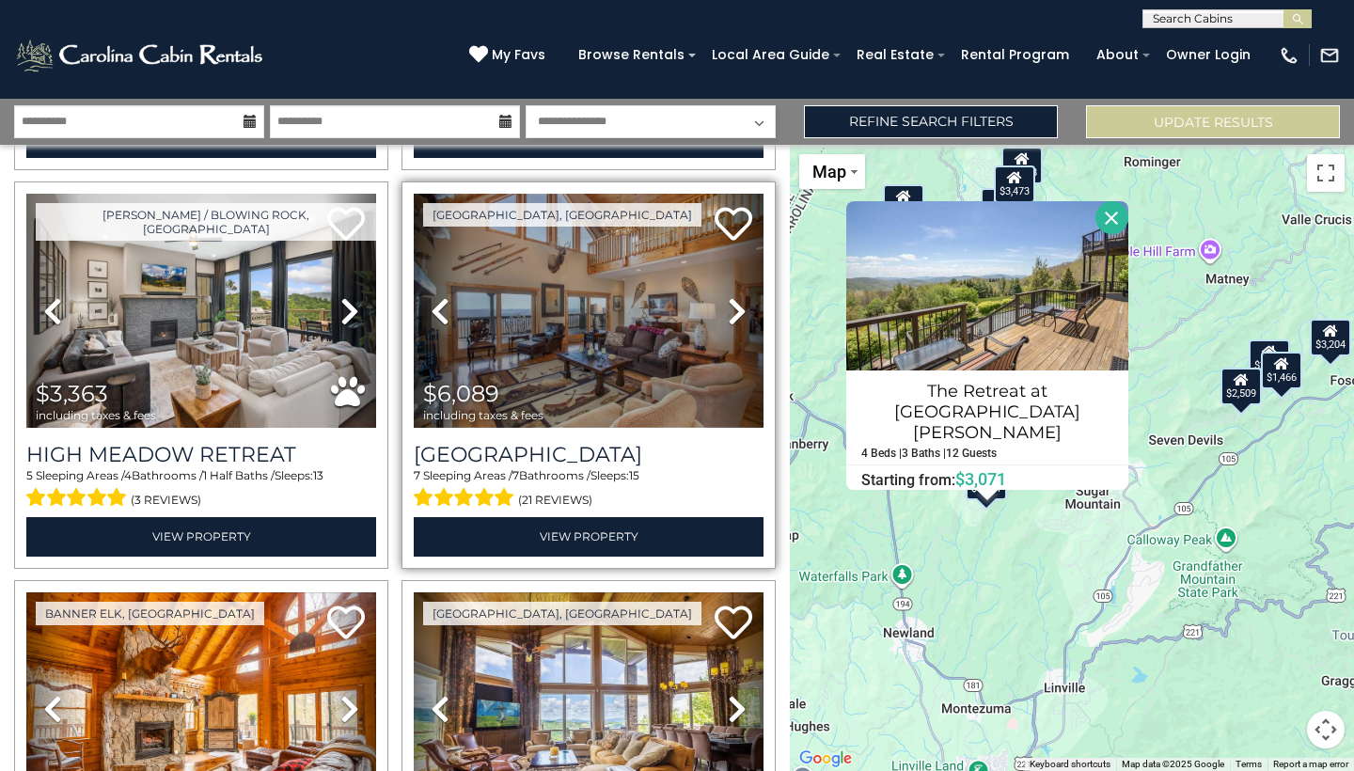
click at [729, 308] on icon at bounding box center [737, 311] width 19 height 30
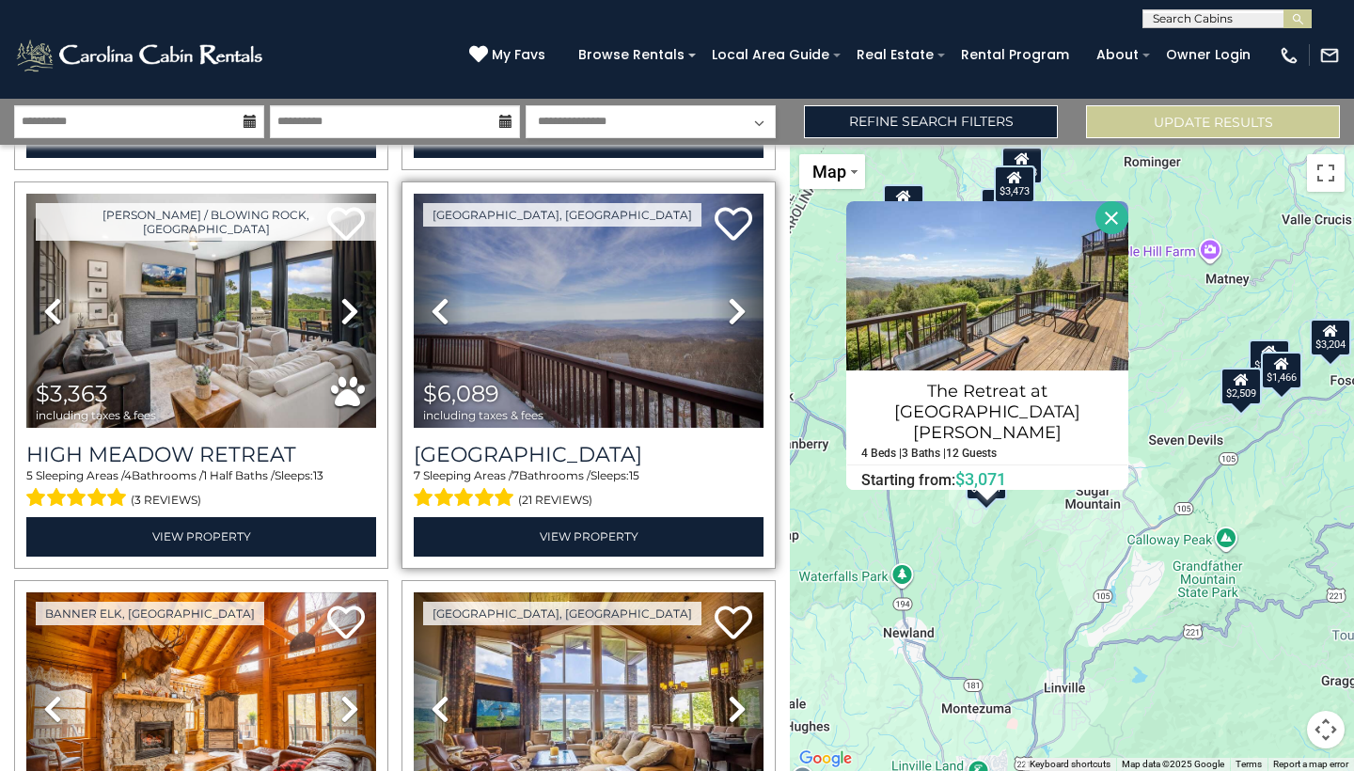
click at [729, 308] on icon at bounding box center [737, 311] width 19 height 30
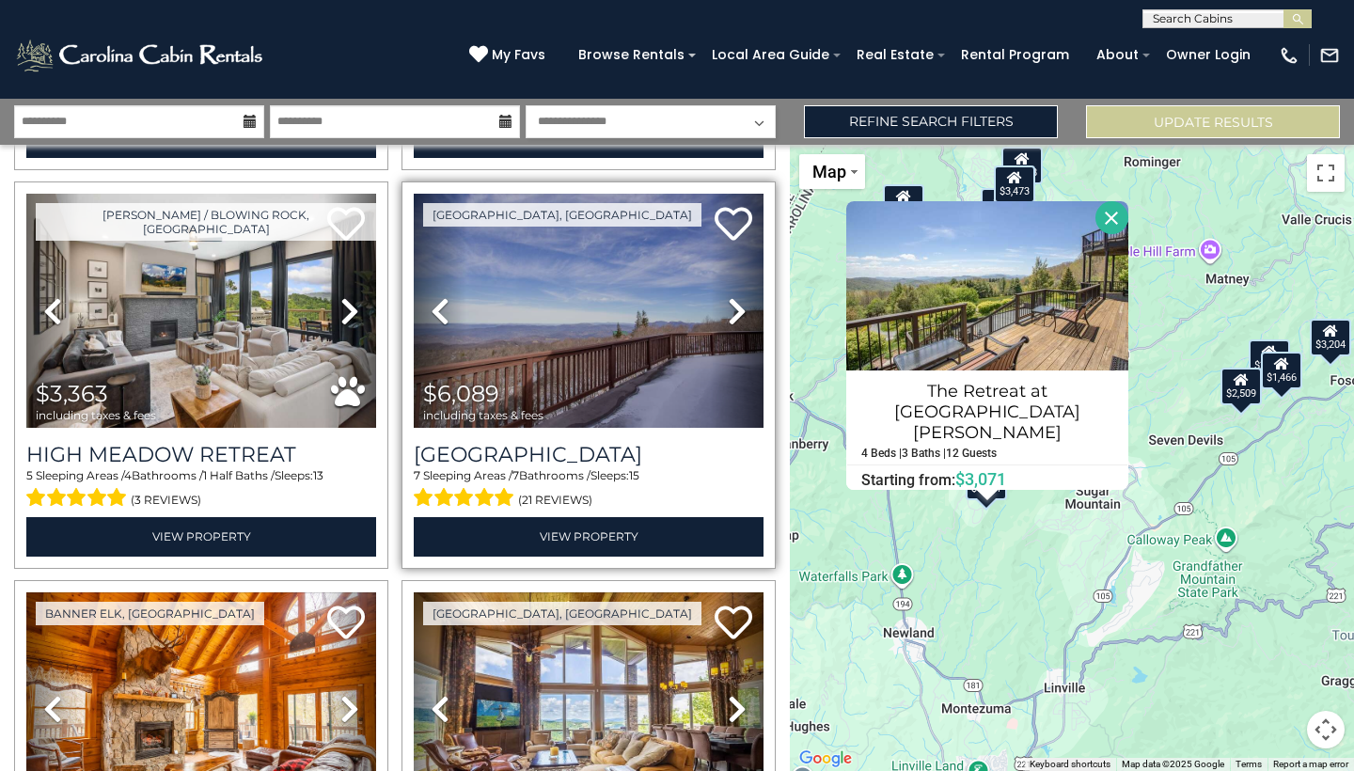
click at [729, 308] on icon at bounding box center [737, 311] width 19 height 30
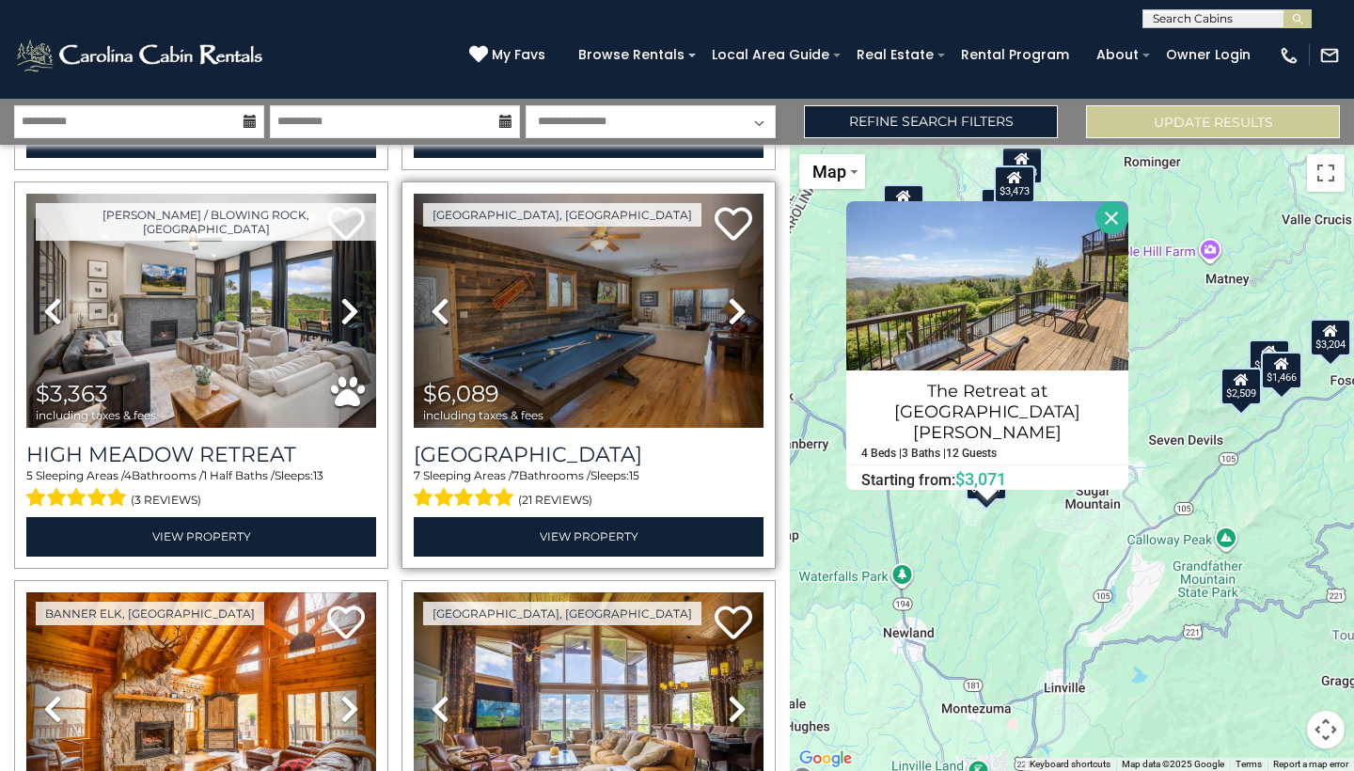
click at [729, 308] on icon at bounding box center [737, 311] width 19 height 30
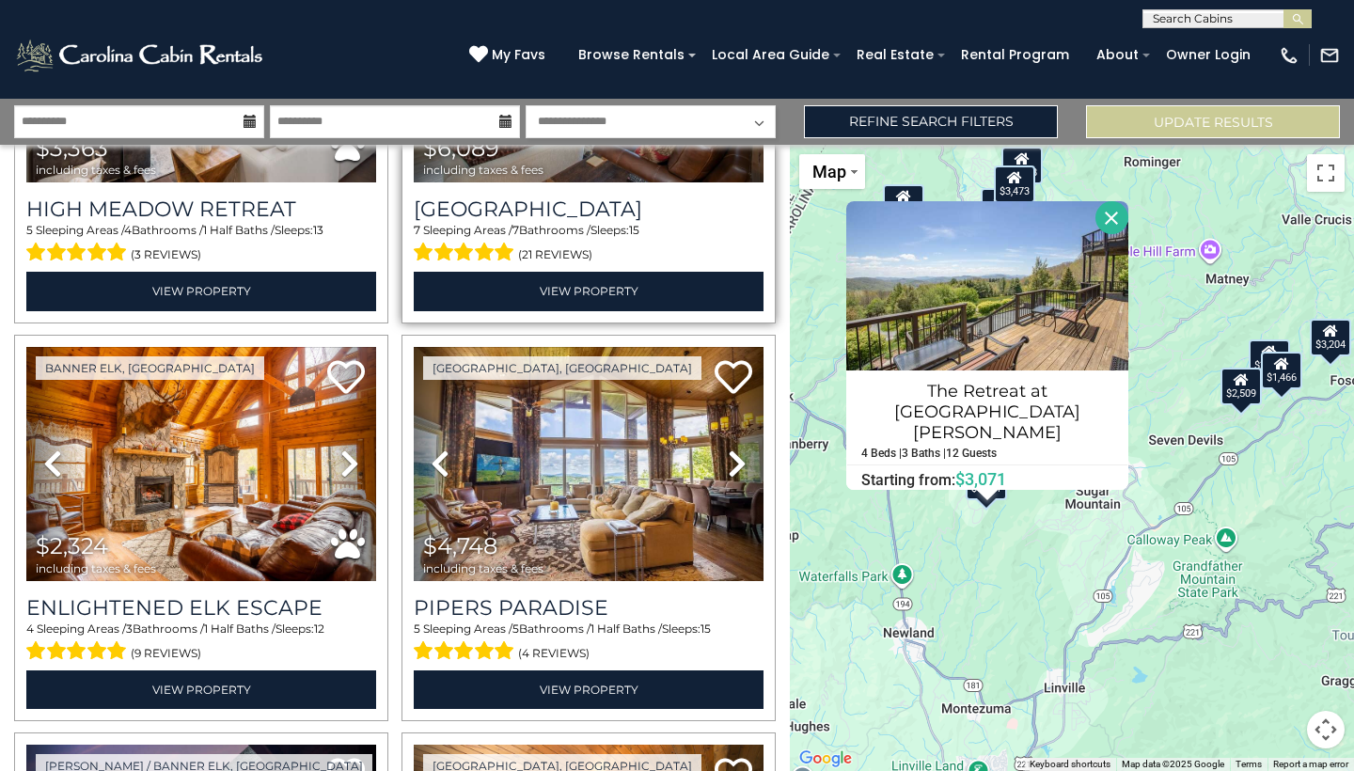
scroll to position [1116, 0]
